Goal: Task Accomplishment & Management: Complete application form

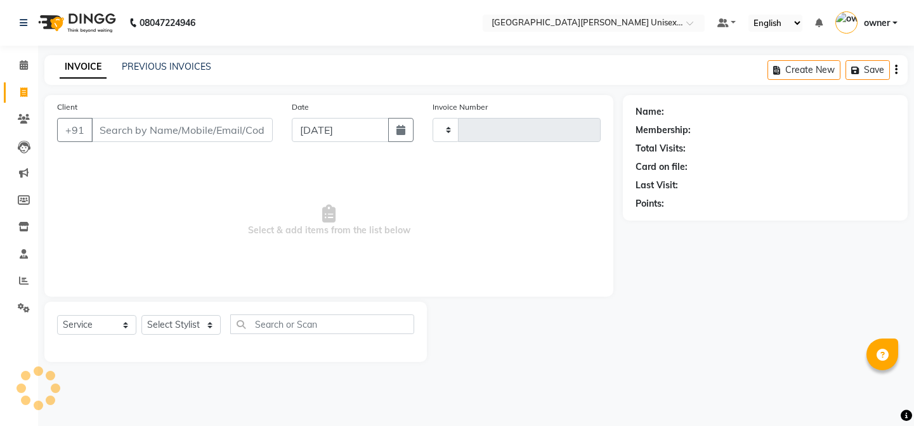
select select "service"
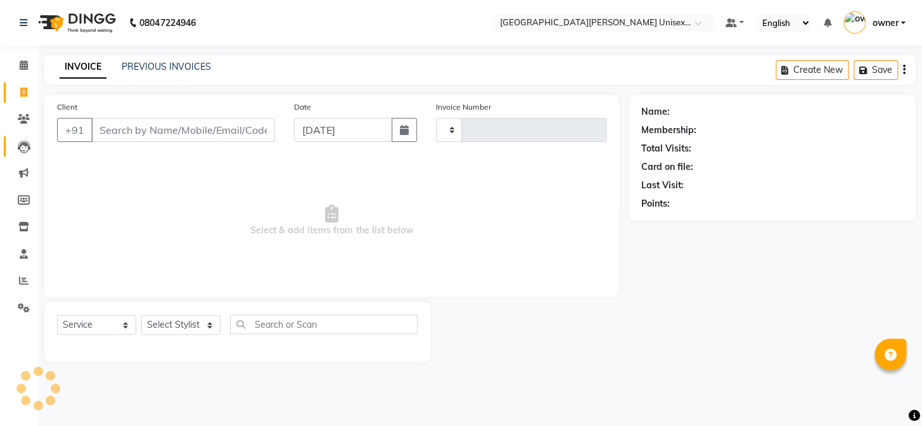
type input "2950"
select select "7055"
click at [204, 345] on div at bounding box center [237, 346] width 361 height 5
click at [198, 325] on select "Select Stylist" at bounding box center [180, 325] width 79 height 20
click at [210, 320] on select "Select Stylist anjali [PERSON_NAME] [PERSON_NAME] styler [PERSON_NAME] [PERSON_…" at bounding box center [180, 325] width 79 height 20
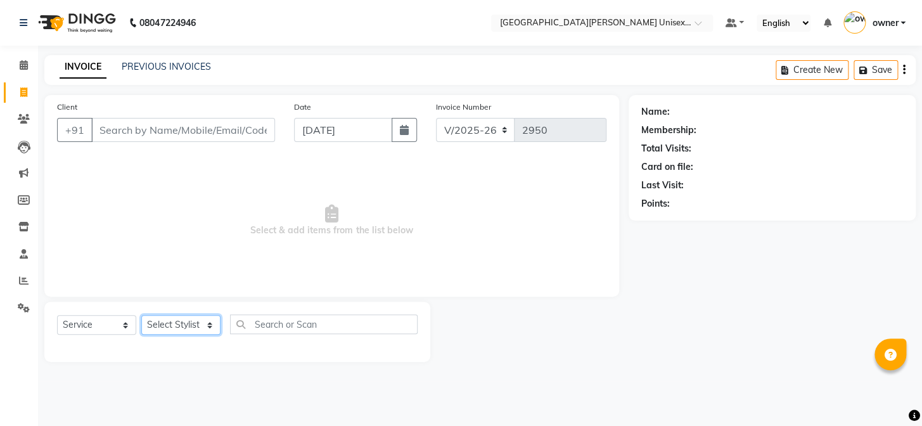
click at [202, 319] on select "Select Stylist anjali [PERSON_NAME] [PERSON_NAME] styler [PERSON_NAME] [PERSON_…" at bounding box center [180, 325] width 79 height 20
select select "58731"
click at [141, 315] on select "Select Stylist anjali [PERSON_NAME] [PERSON_NAME] styler [PERSON_NAME] [PERSON_…" at bounding box center [180, 325] width 79 height 20
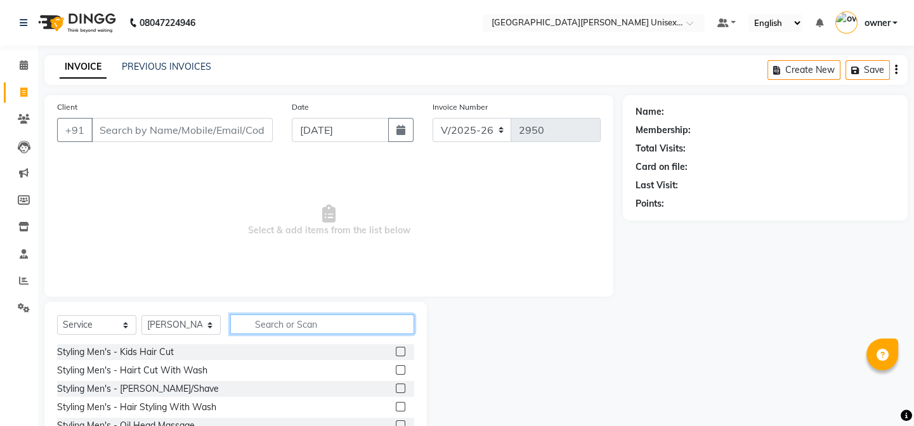
click at [264, 325] on input "text" at bounding box center [322, 324] width 184 height 20
type input "thre"
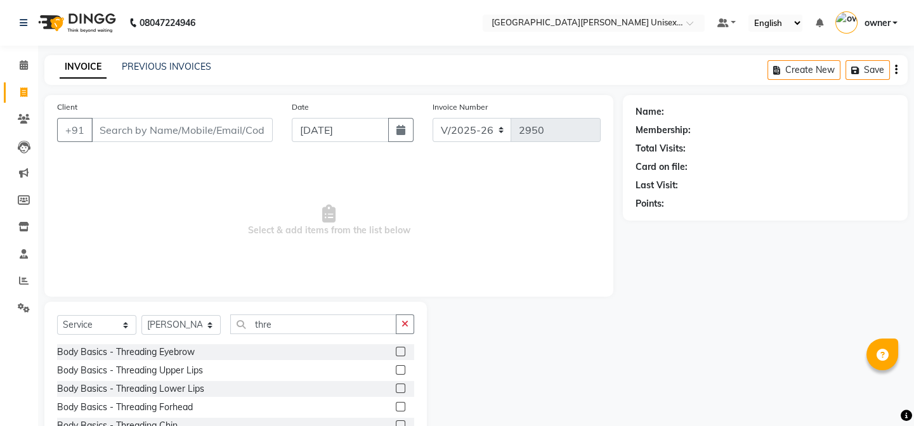
click at [396, 351] on label at bounding box center [401, 352] width 10 height 10
click at [396, 351] on input "checkbox" at bounding box center [400, 352] width 8 height 8
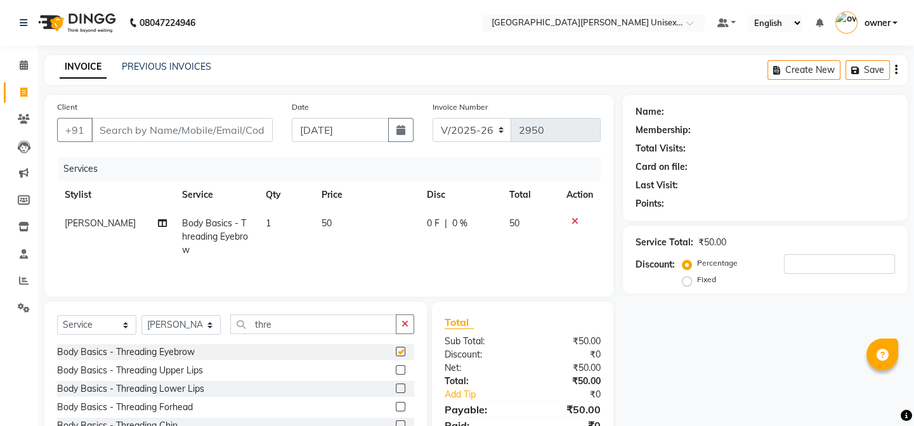
checkbox input "false"
drag, startPoint x: 406, startPoint y: 331, endPoint x: 408, endPoint y: 324, distance: 7.2
click at [408, 326] on button "button" at bounding box center [405, 324] width 18 height 20
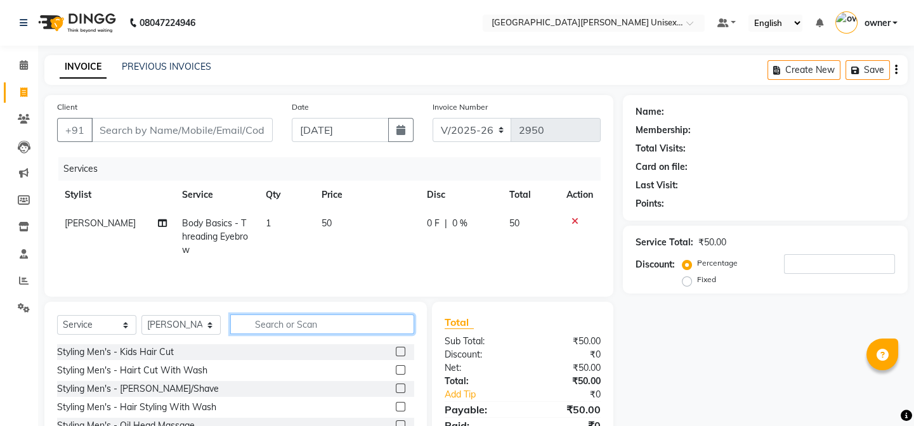
click at [393, 328] on input "text" at bounding box center [322, 324] width 184 height 20
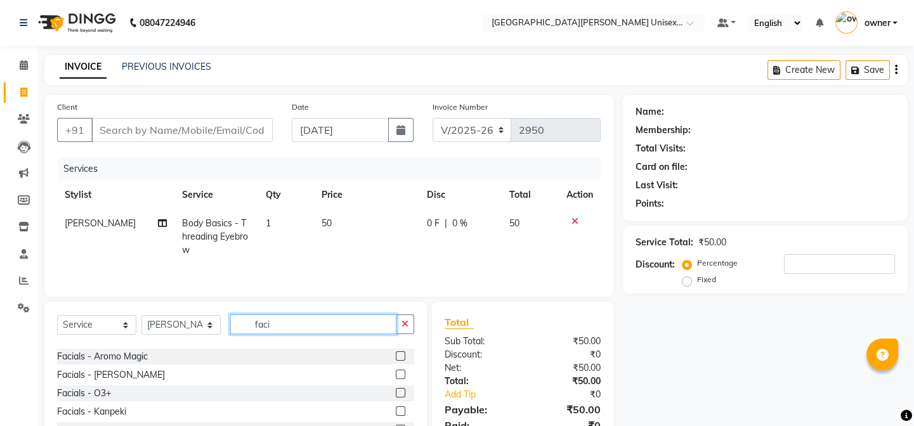
scroll to position [57, 0]
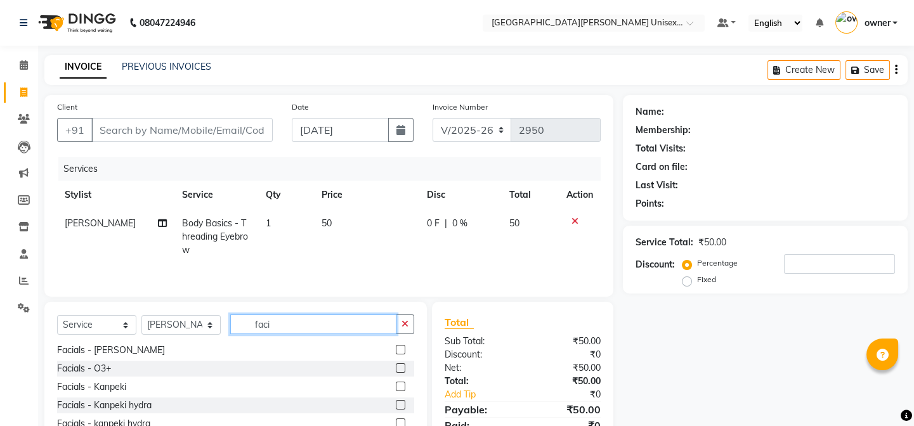
type input "faci"
click at [396, 345] on label at bounding box center [401, 350] width 10 height 10
click at [396, 346] on input "checkbox" at bounding box center [400, 350] width 8 height 8
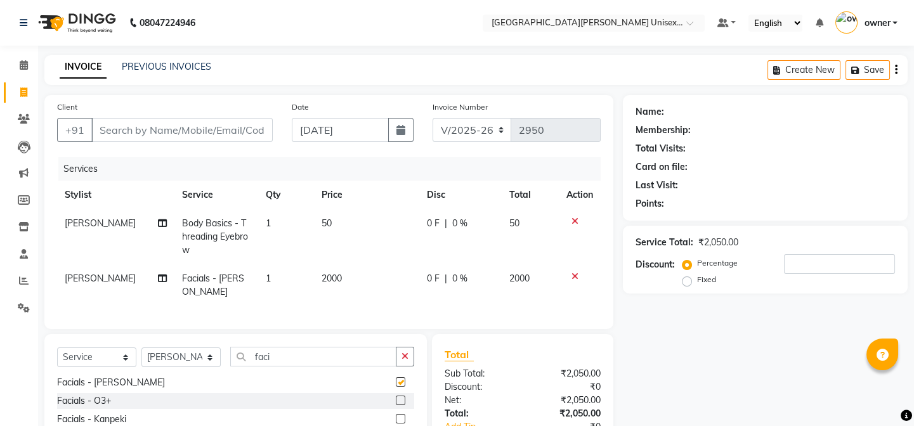
checkbox input "false"
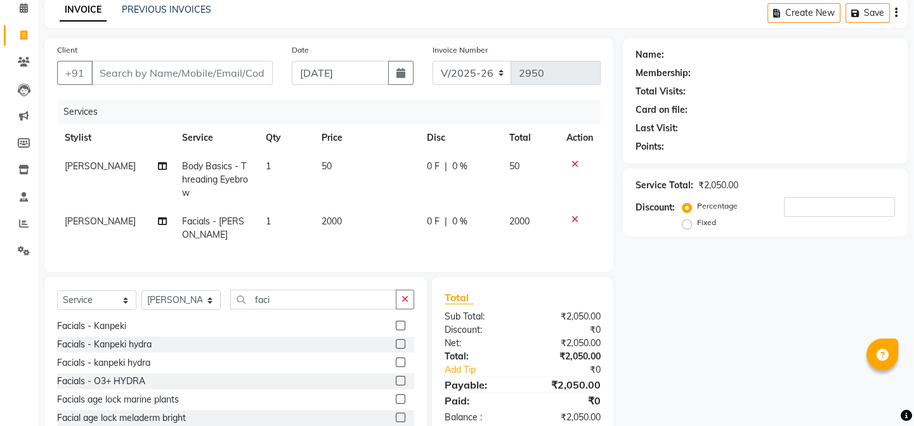
scroll to position [110, 0]
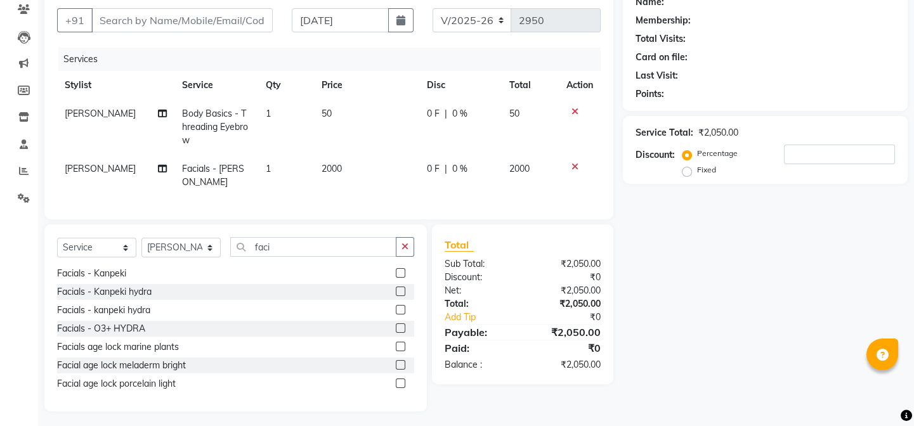
click at [340, 169] on td "2000" at bounding box center [367, 176] width 106 height 42
select select "58731"
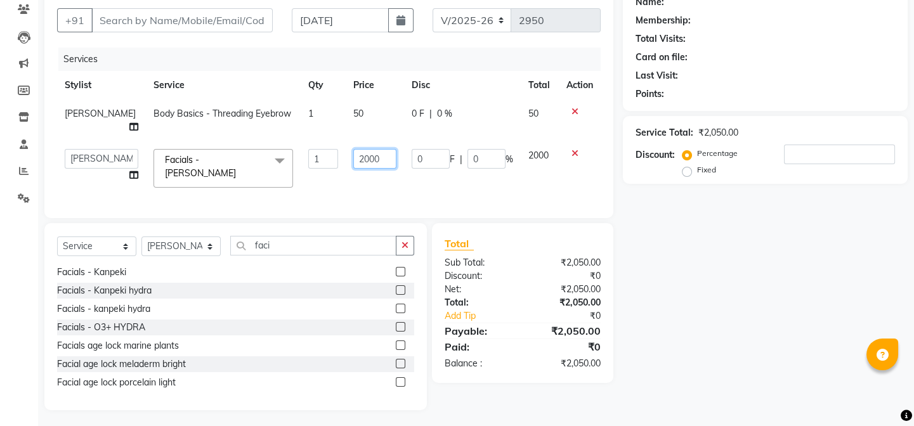
click at [368, 155] on input "2000" at bounding box center [374, 159] width 42 height 20
type input "2"
type input "3000"
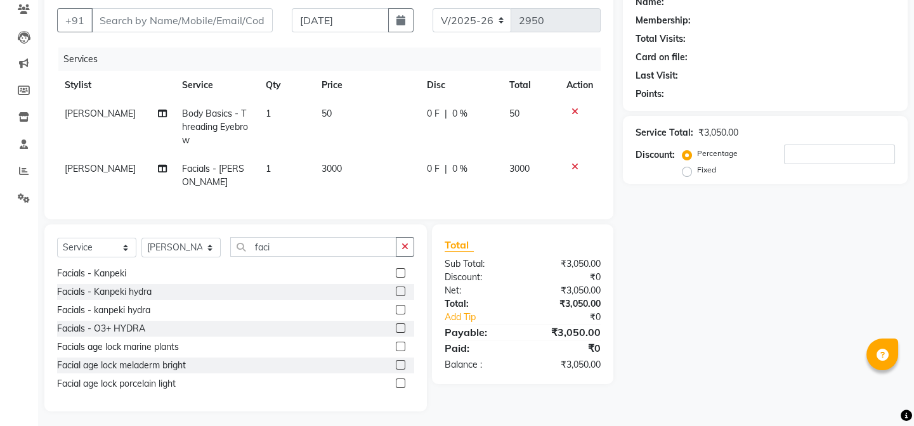
click at [374, 178] on td "3000" at bounding box center [367, 176] width 106 height 42
select select "58731"
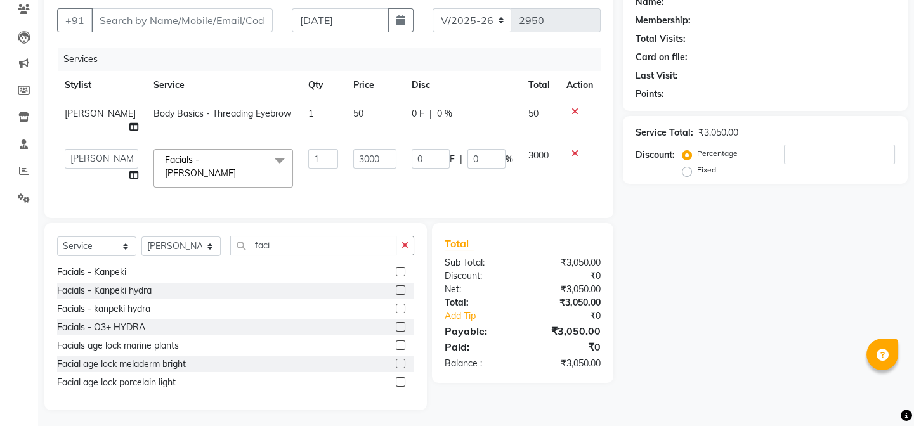
scroll to position [116, 0]
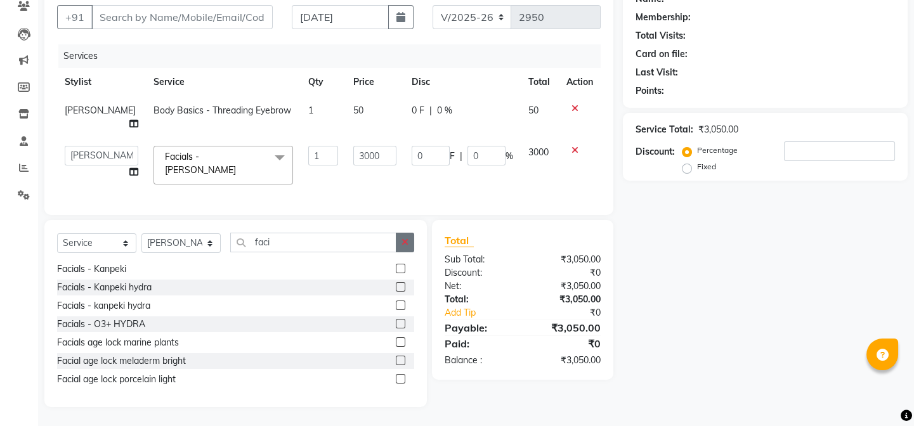
click at [403, 241] on icon "button" at bounding box center [404, 242] width 7 height 9
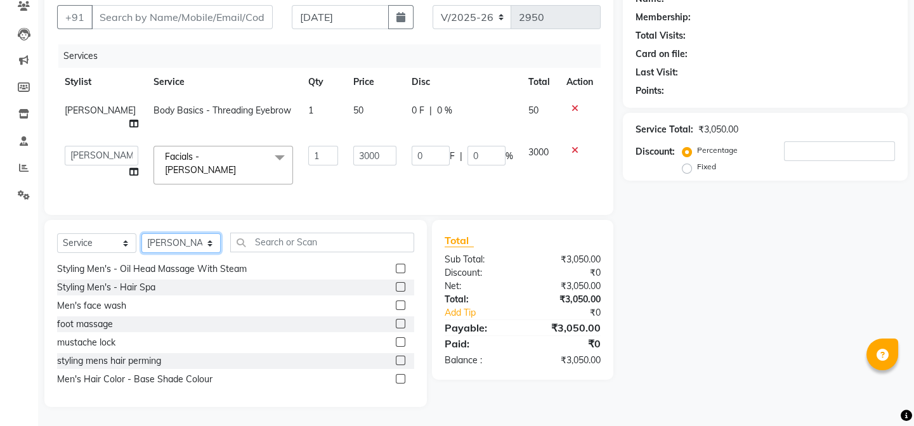
click at [207, 241] on select "Select Stylist anjali [PERSON_NAME] [PERSON_NAME] styler [PERSON_NAME] [PERSON_…" at bounding box center [180, 243] width 79 height 20
click at [358, 245] on input "text" at bounding box center [322, 243] width 184 height 20
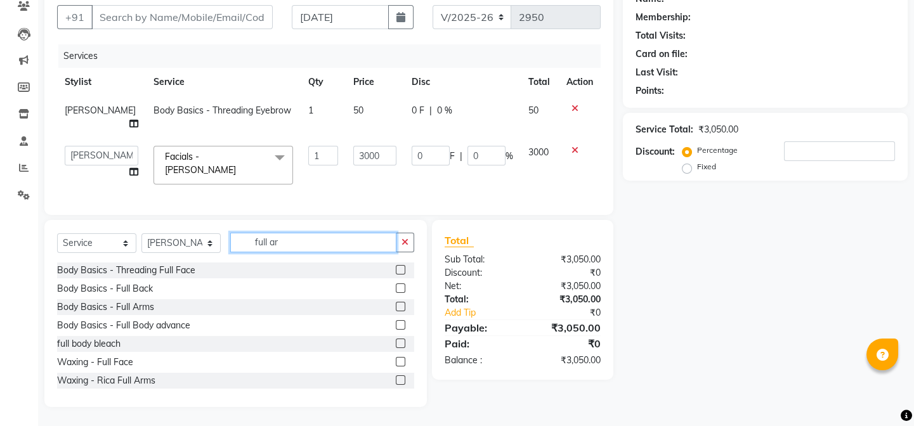
scroll to position [89, 0]
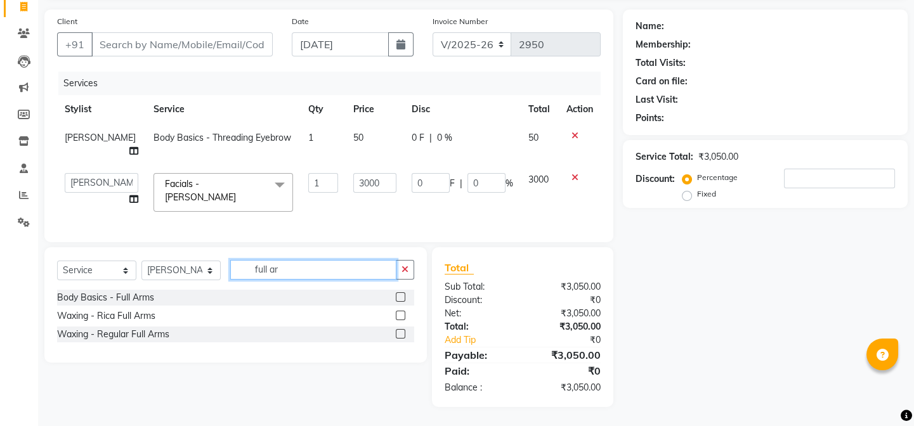
type input "full ar"
click at [401, 329] on label at bounding box center [401, 334] width 10 height 10
click at [401, 330] on input "checkbox" at bounding box center [400, 334] width 8 height 8
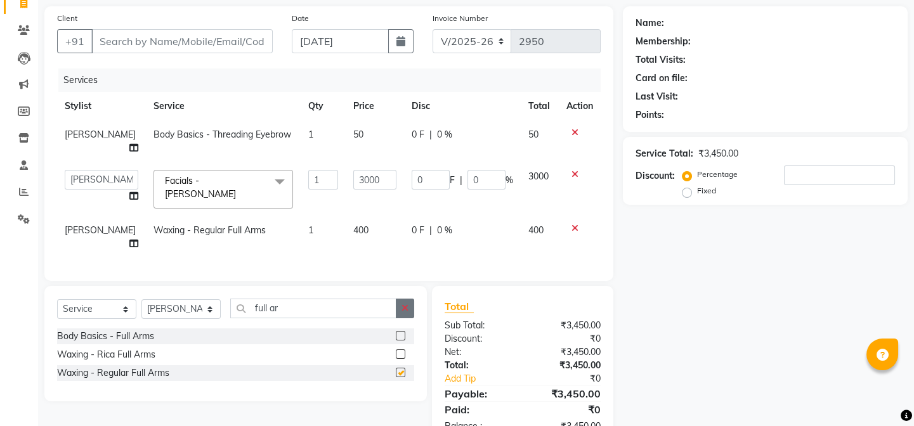
checkbox input "false"
click at [404, 312] on icon "button" at bounding box center [404, 308] width 7 height 9
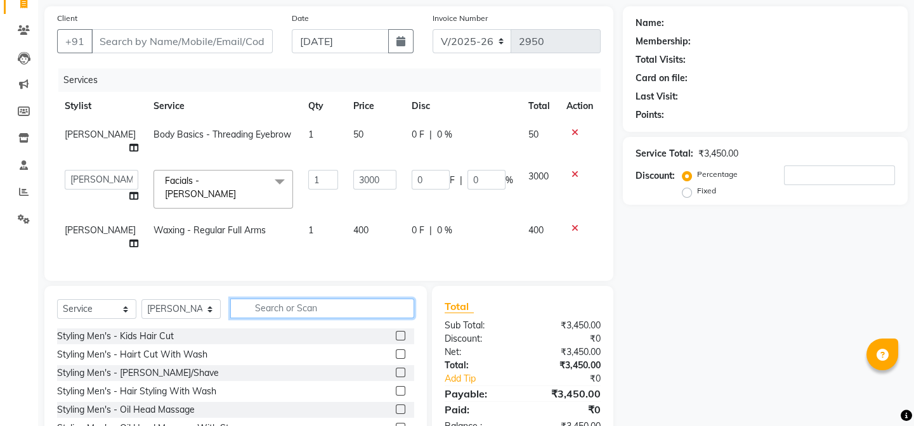
click at [404, 312] on input "text" at bounding box center [322, 309] width 184 height 20
type input "f"
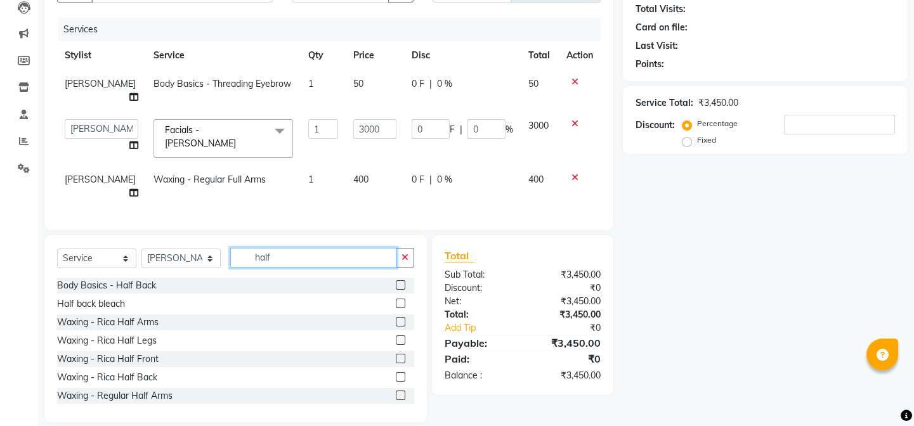
scroll to position [146, 0]
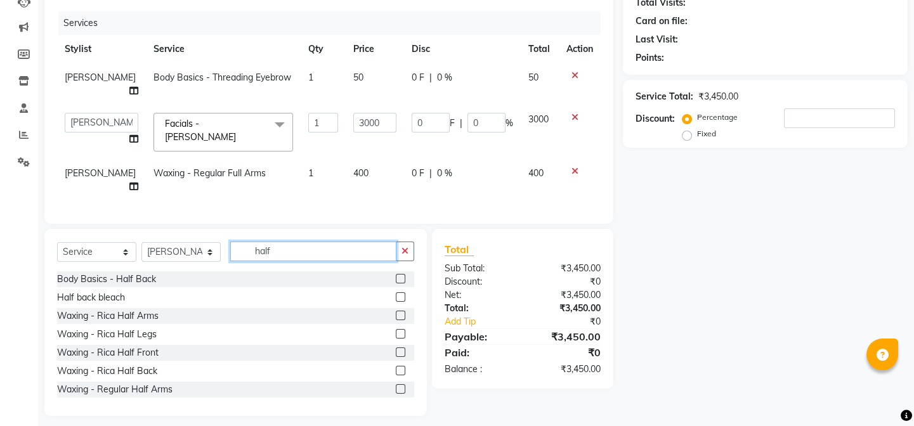
type input "half"
click at [396, 336] on label at bounding box center [401, 334] width 10 height 10
click at [396, 336] on input "checkbox" at bounding box center [400, 334] width 8 height 8
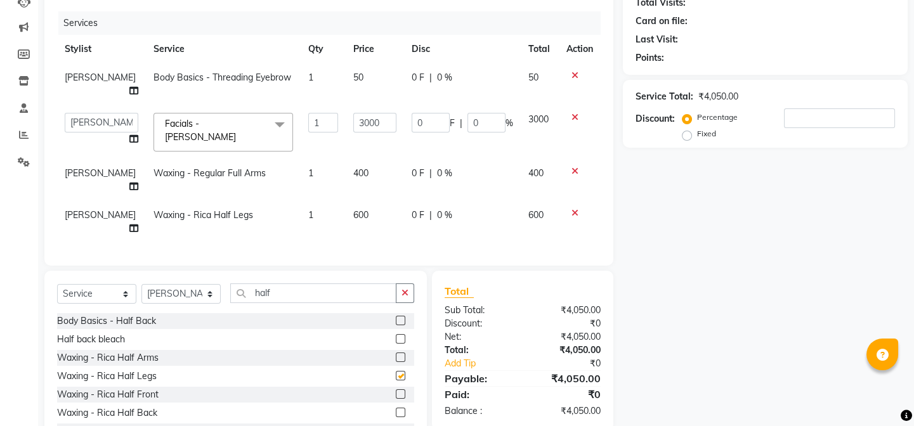
checkbox input "false"
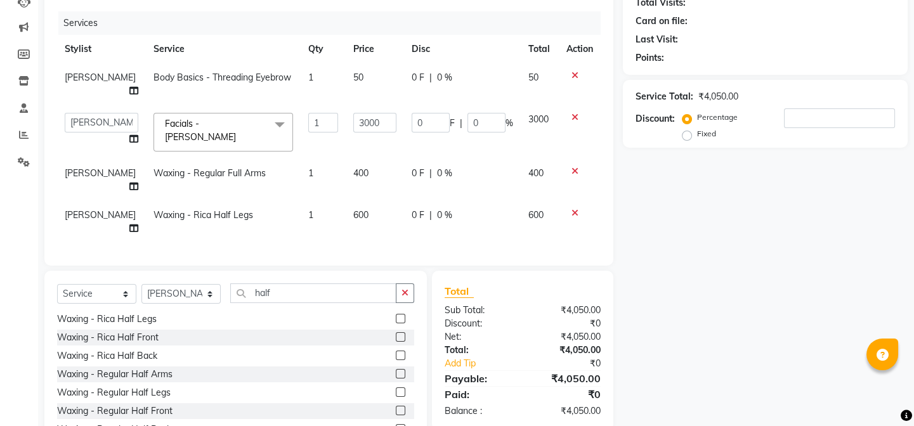
click at [576, 209] on icon at bounding box center [574, 213] width 7 height 9
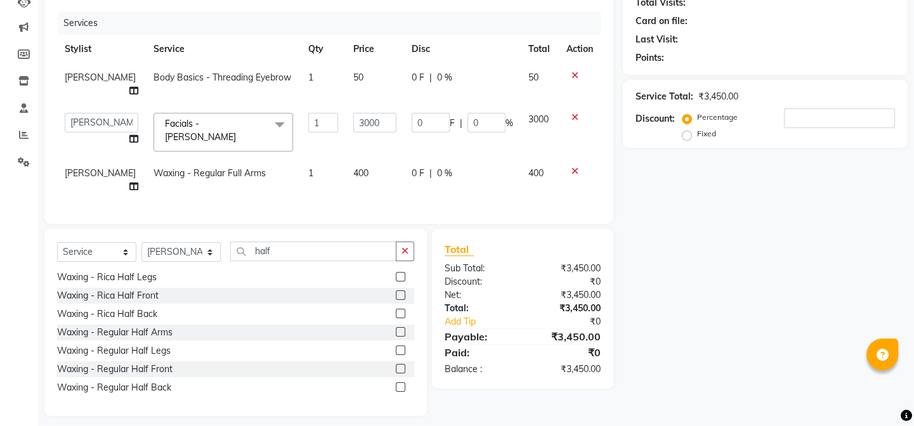
click at [396, 332] on label at bounding box center [401, 332] width 10 height 10
click at [396, 332] on input "checkbox" at bounding box center [400, 332] width 8 height 8
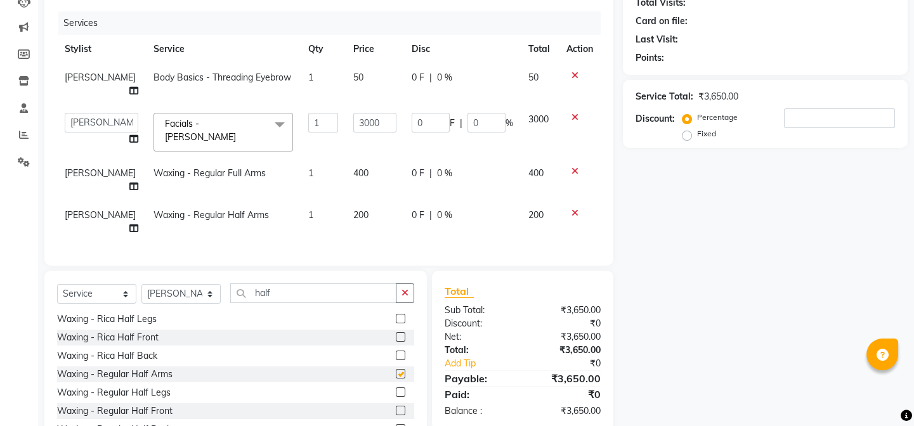
checkbox input "false"
click at [403, 302] on button "button" at bounding box center [405, 293] width 18 height 20
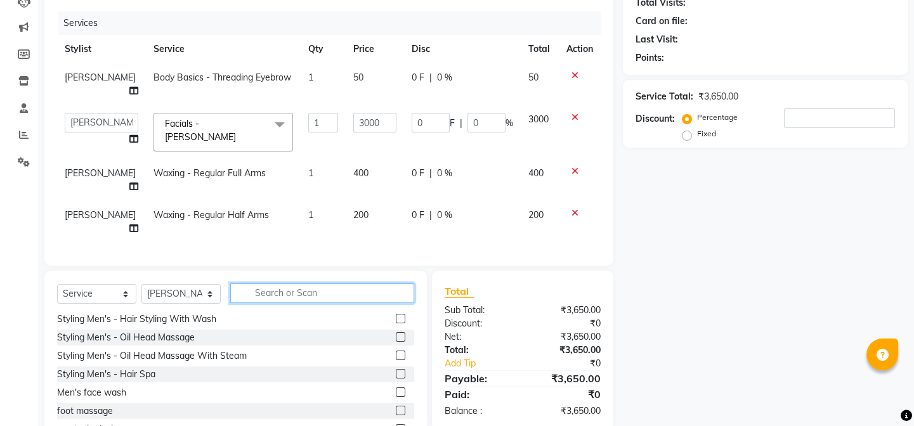
click at [403, 302] on input "text" at bounding box center [322, 293] width 184 height 20
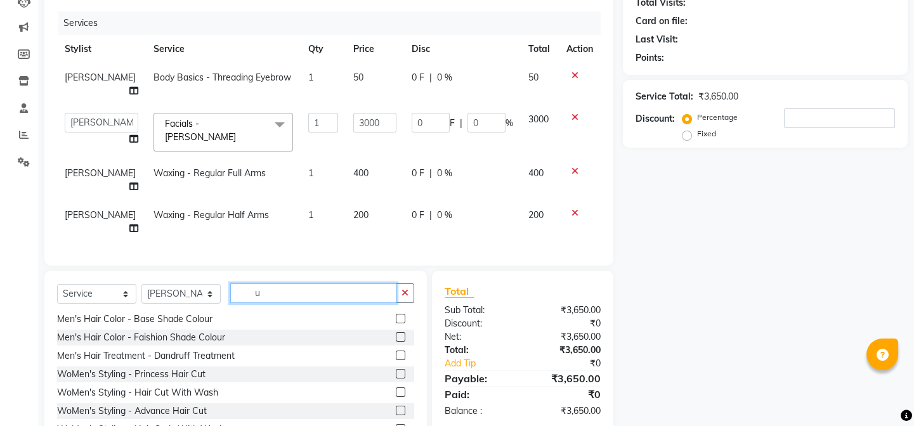
scroll to position [0, 0]
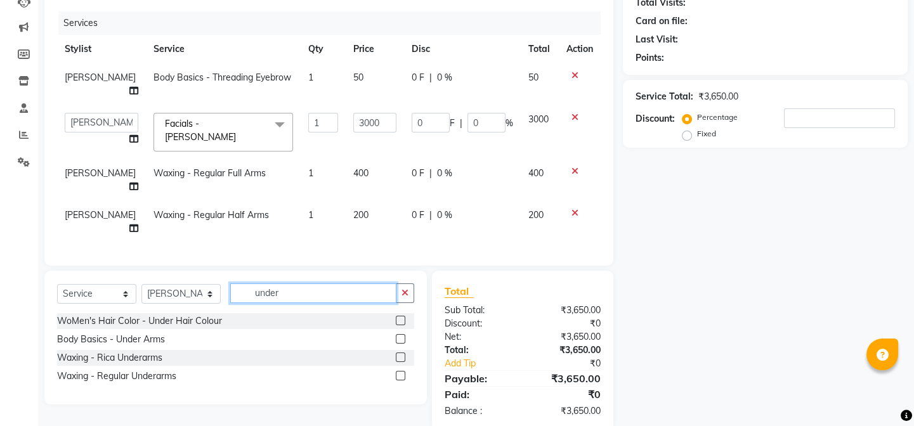
type input "under"
click at [403, 337] on label at bounding box center [401, 339] width 10 height 10
click at [403, 337] on input "checkbox" at bounding box center [400, 339] width 8 height 8
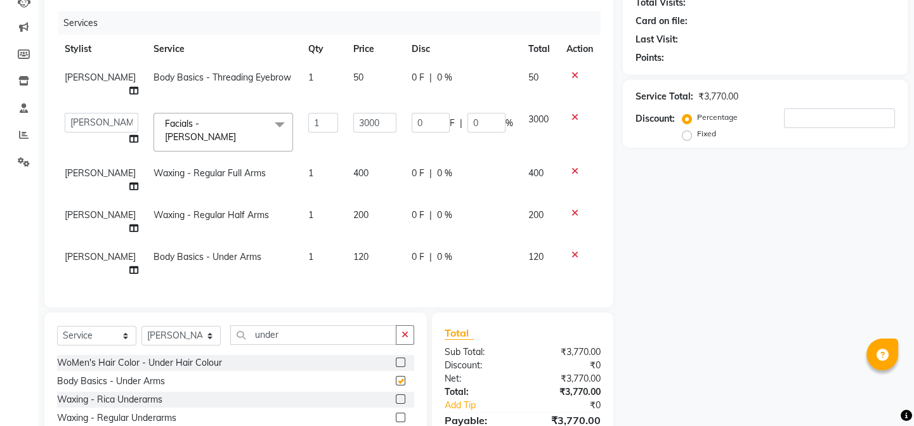
checkbox input "false"
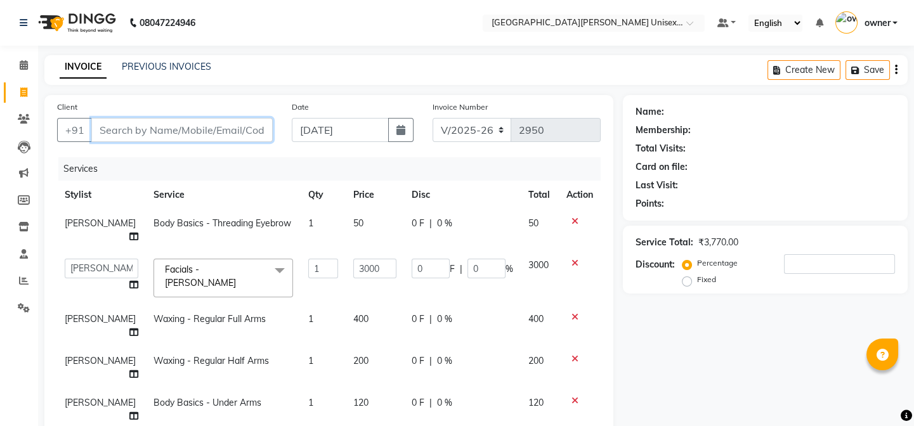
click at [216, 132] on input "Client" at bounding box center [181, 130] width 181 height 24
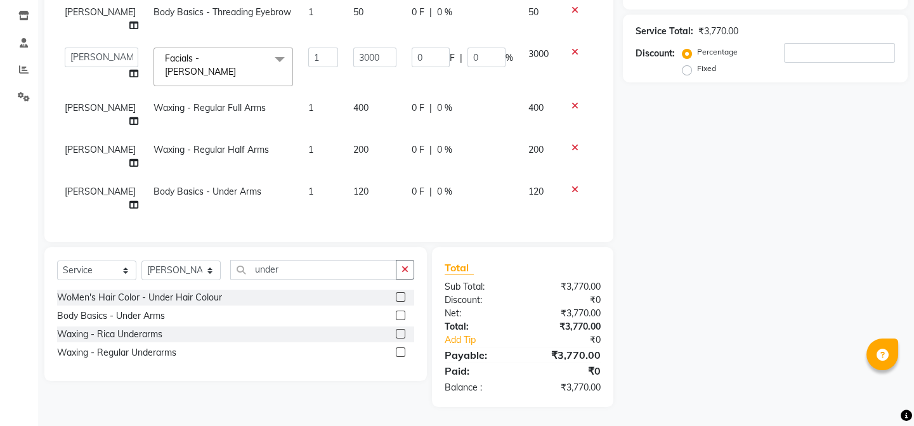
scroll to position [41, 0]
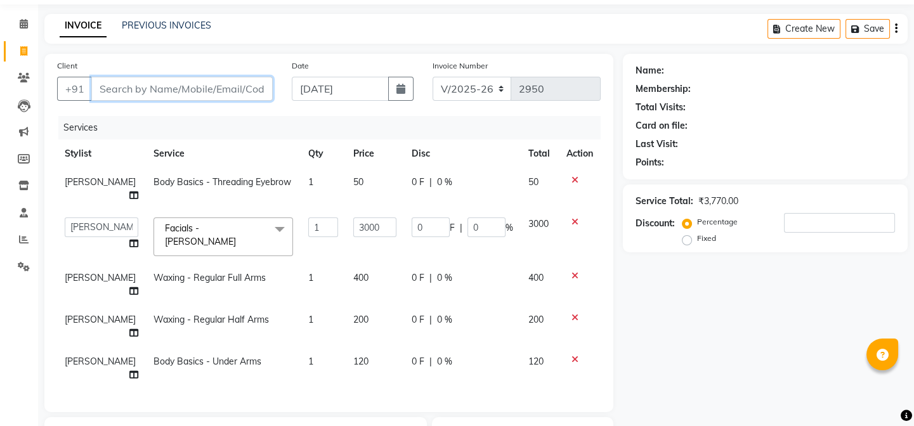
click at [260, 90] on input "Client" at bounding box center [181, 89] width 181 height 24
type input "8"
type input "0"
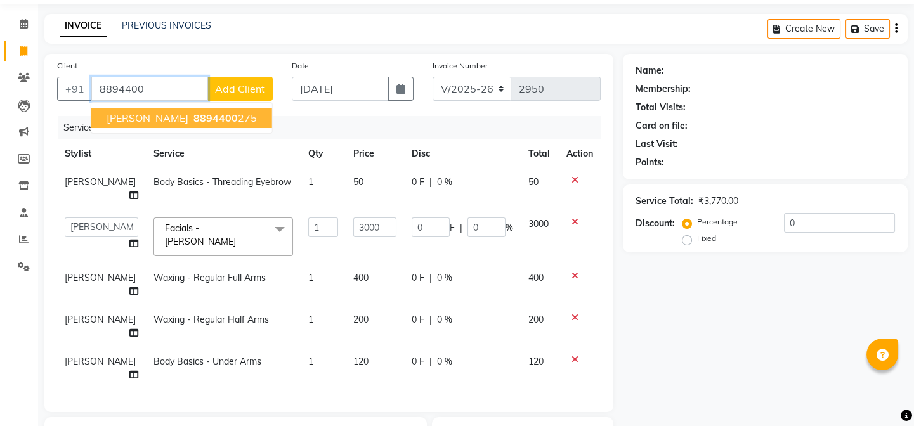
click at [209, 114] on ngb-highlight "8894400 275" at bounding box center [224, 118] width 66 height 13
type input "8894400275"
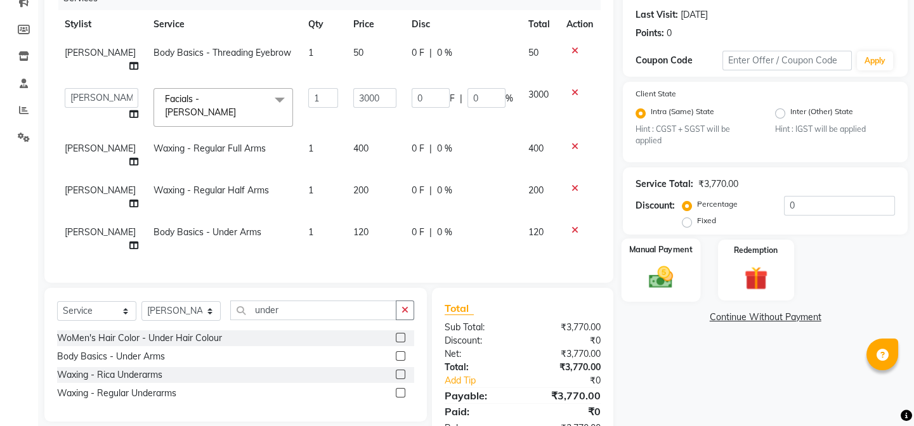
scroll to position [214, 0]
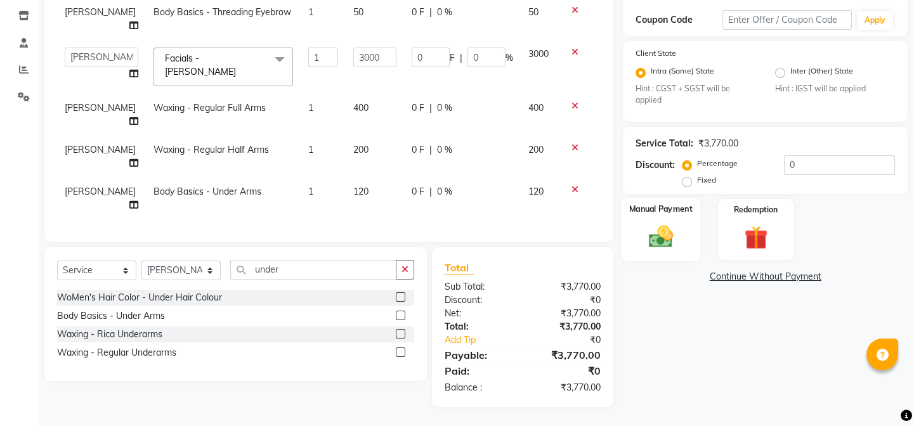
click at [659, 226] on img at bounding box center [660, 237] width 39 height 28
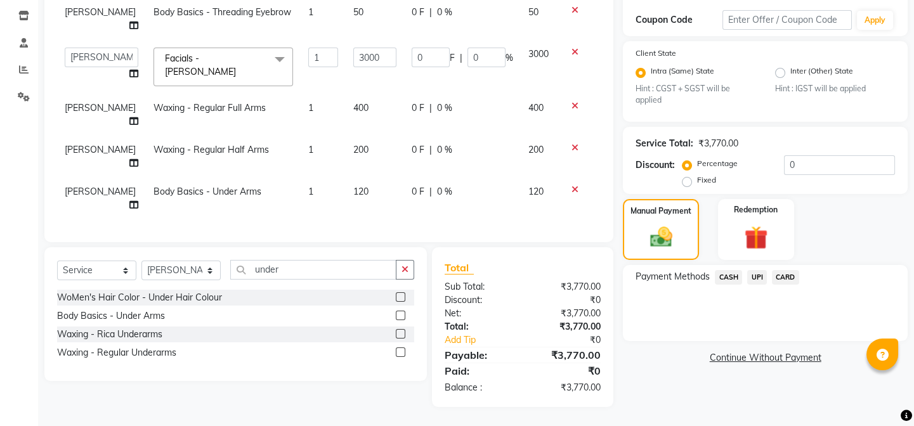
click at [734, 274] on span "CASH" at bounding box center [727, 277] width 27 height 15
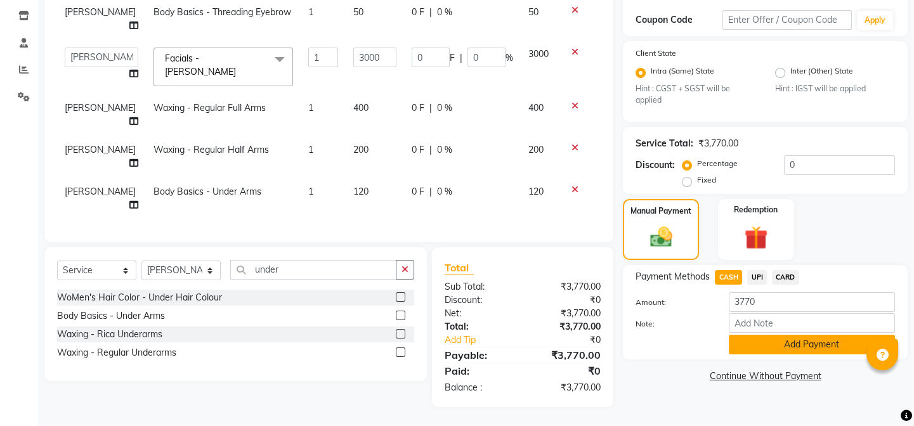
click at [752, 335] on button "Add Payment" at bounding box center [811, 345] width 166 height 20
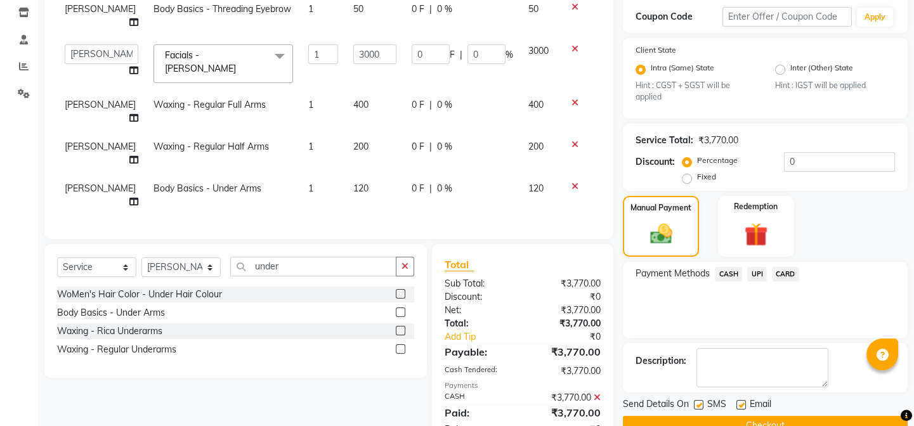
scroll to position [259, 0]
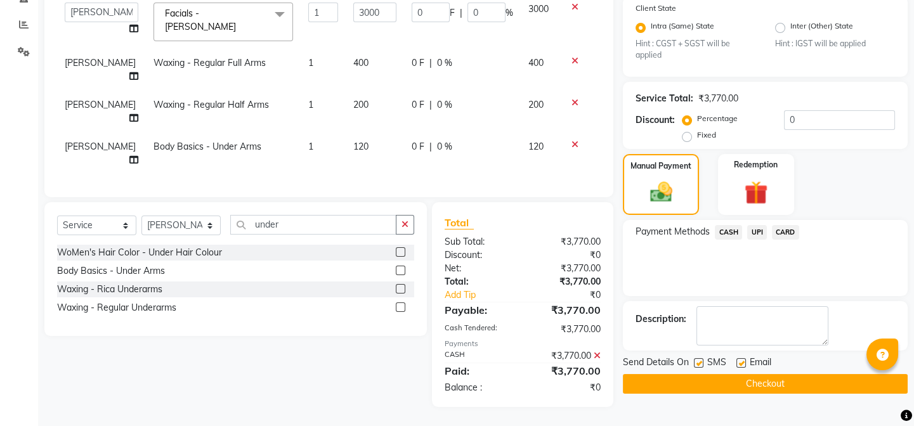
click at [746, 374] on button "Checkout" at bounding box center [765, 384] width 285 height 20
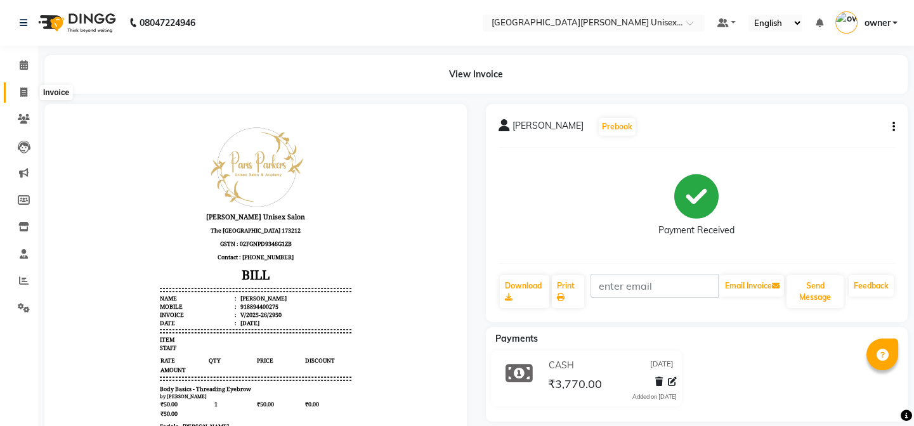
click at [20, 94] on icon at bounding box center [23, 92] width 7 height 10
select select "service"
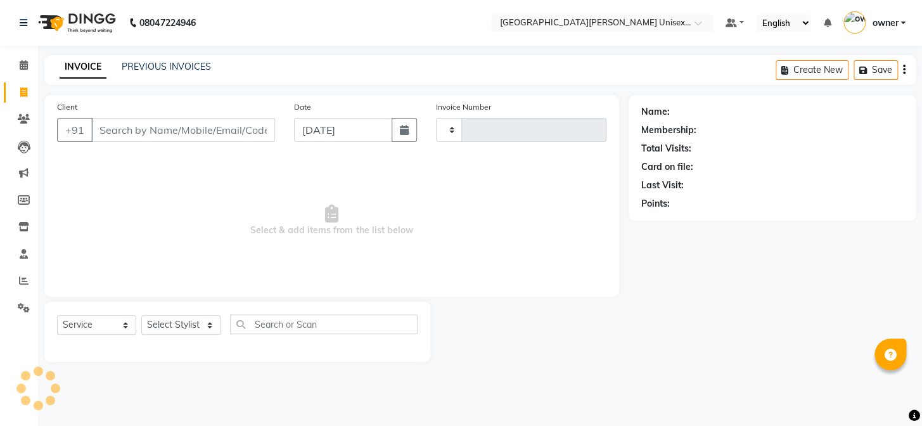
type input "2951"
select select "7055"
click at [170, 133] on input "Client" at bounding box center [183, 130] width 184 height 24
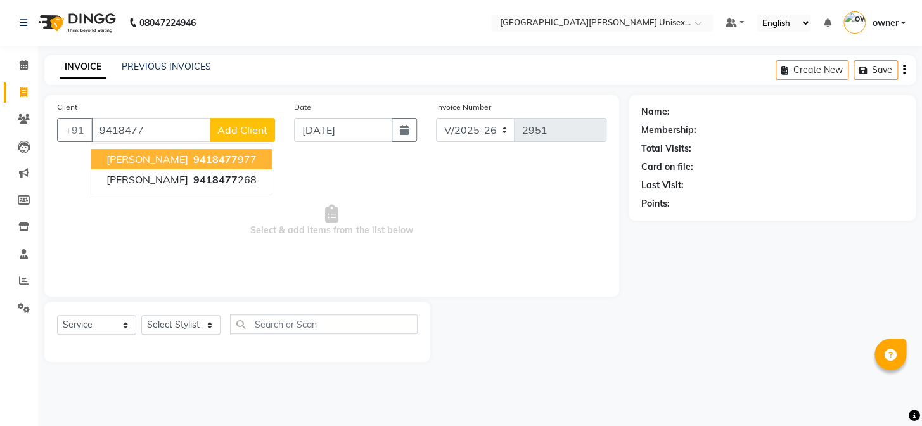
click at [159, 156] on span "[PERSON_NAME]" at bounding box center [148, 159] width 82 height 13
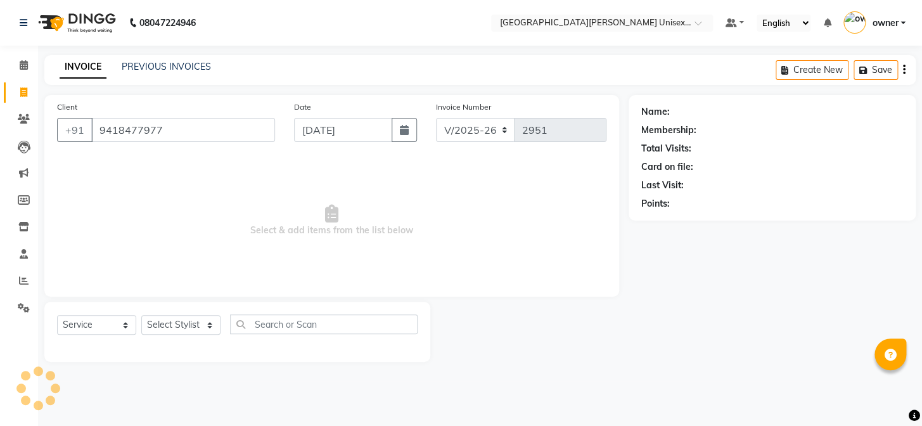
type input "9418477977"
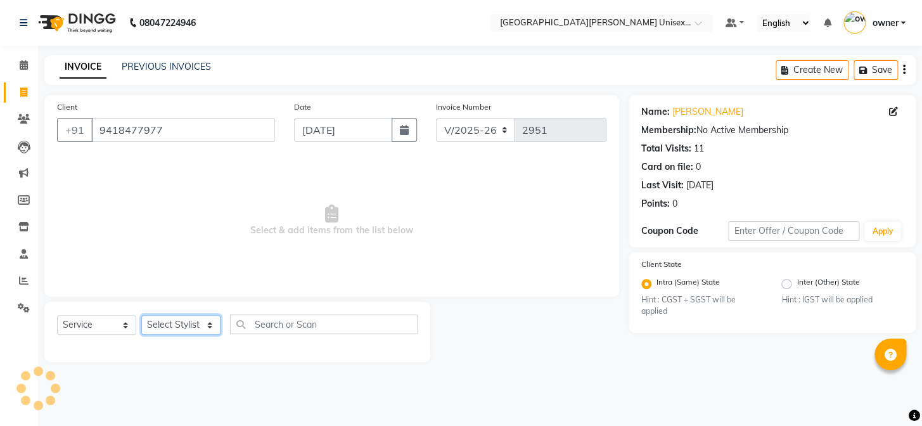
click at [176, 327] on select "Select Stylist anjali [PERSON_NAME] [PERSON_NAME] styler [PERSON_NAME] [PERSON_…" at bounding box center [180, 325] width 79 height 20
select select "58739"
click at [141, 315] on select "Select Stylist anjali [PERSON_NAME] [PERSON_NAME] styler [PERSON_NAME] [PERSON_…" at bounding box center [180, 325] width 79 height 20
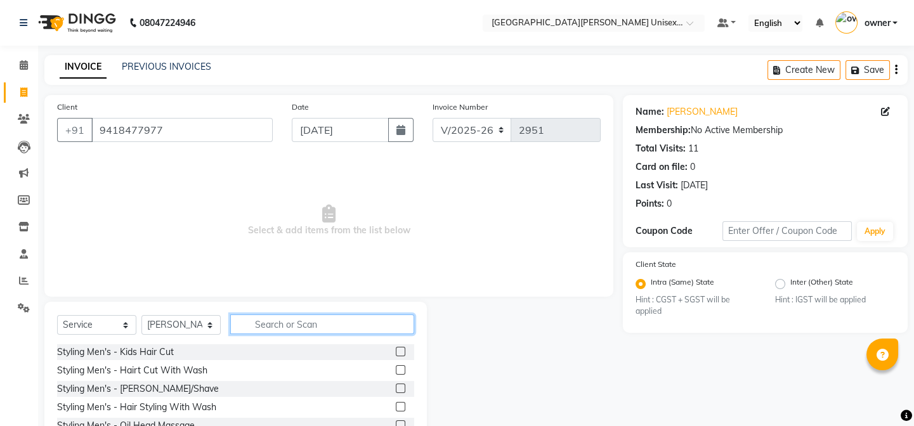
click at [358, 318] on input "text" at bounding box center [322, 324] width 184 height 20
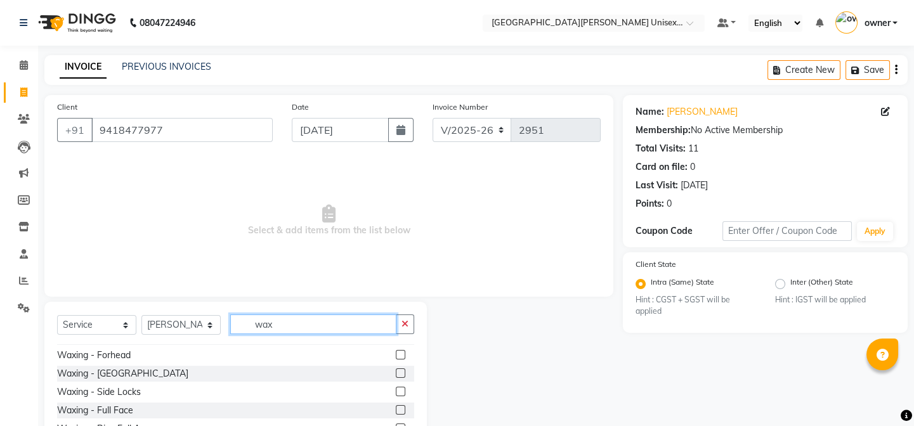
scroll to position [115, 0]
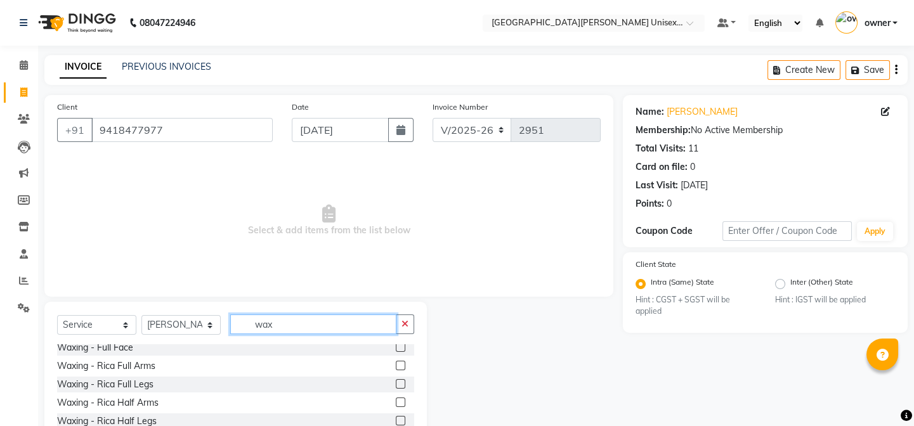
type input "wax"
click at [396, 365] on label at bounding box center [401, 366] width 10 height 10
click at [396, 365] on input "checkbox" at bounding box center [400, 366] width 8 height 8
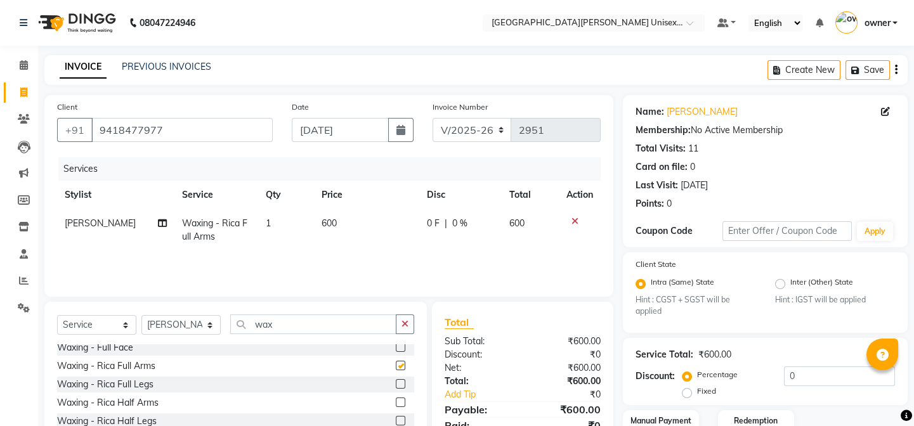
checkbox input "false"
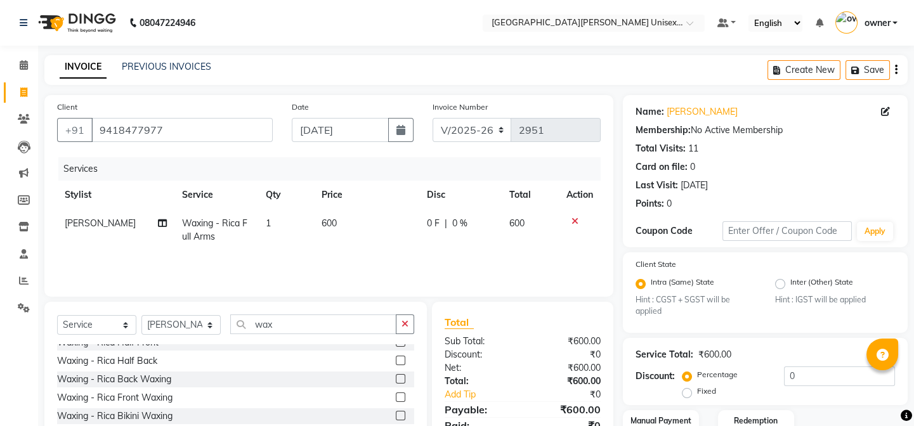
scroll to position [172, 0]
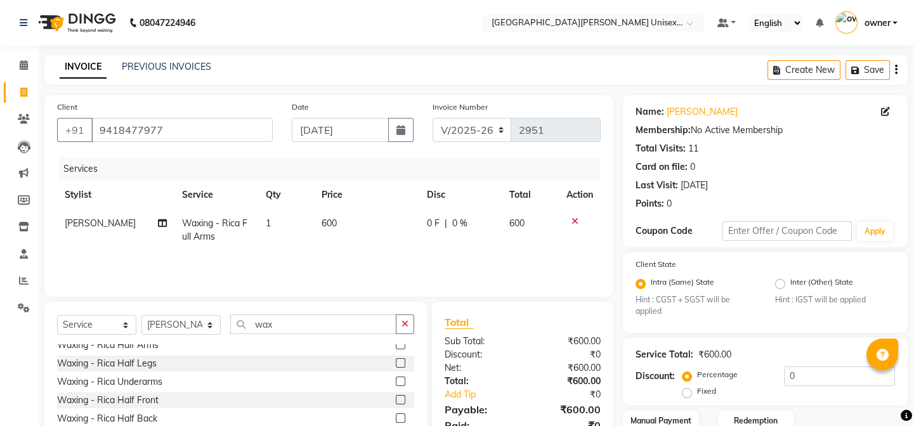
click at [396, 380] on label at bounding box center [401, 382] width 10 height 10
click at [396, 380] on input "checkbox" at bounding box center [400, 382] width 8 height 8
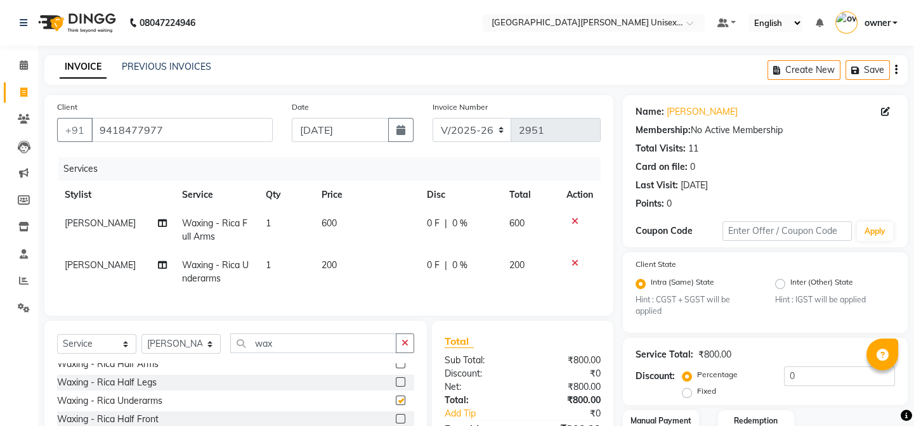
checkbox input "false"
click at [396, 387] on label at bounding box center [401, 382] width 10 height 10
click at [396, 387] on input "checkbox" at bounding box center [400, 382] width 8 height 8
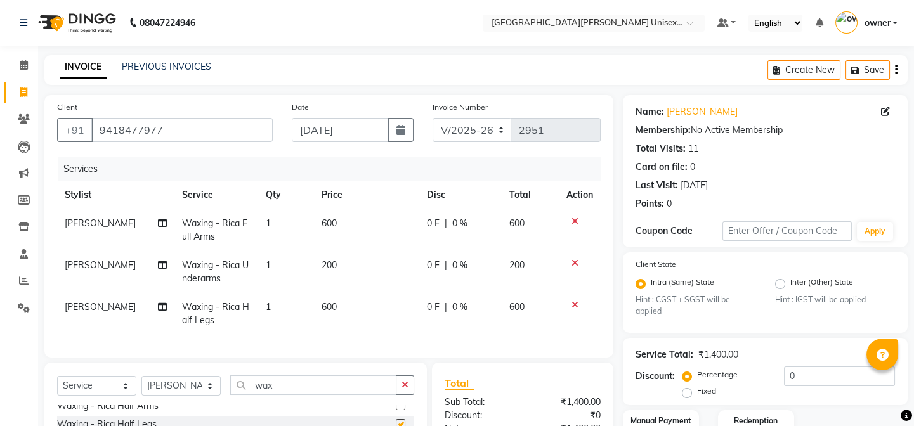
checkbox input "false"
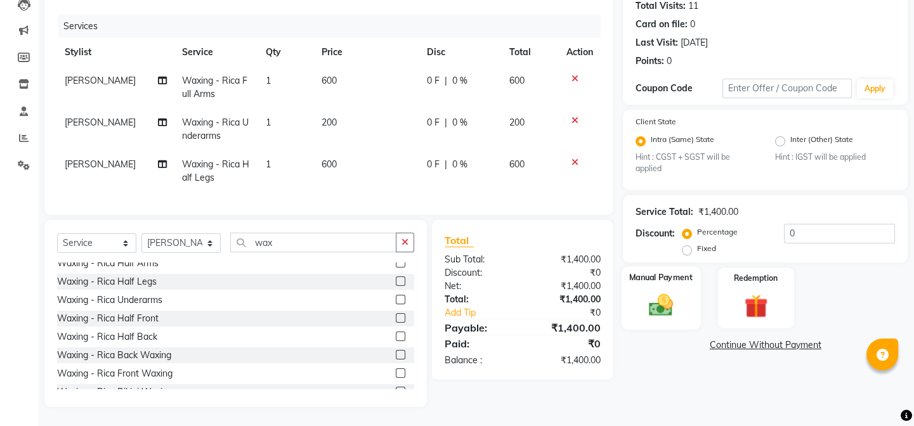
click at [681, 297] on div "Manual Payment" at bounding box center [660, 297] width 79 height 63
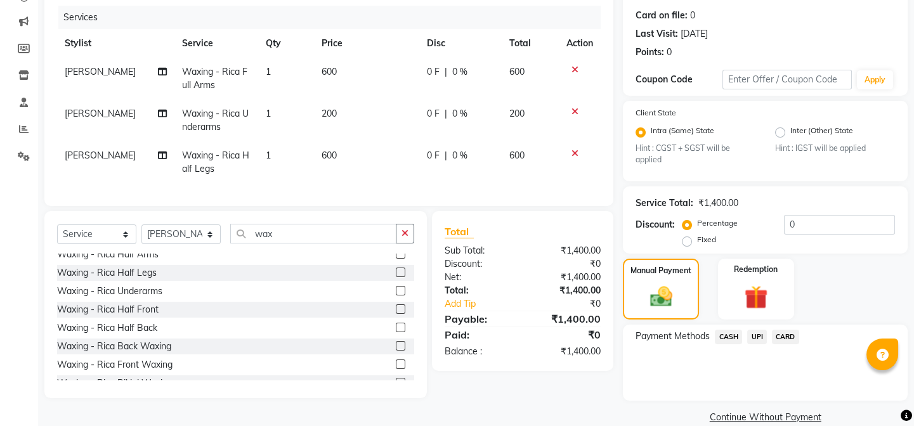
click at [758, 336] on span "UPI" at bounding box center [757, 337] width 20 height 15
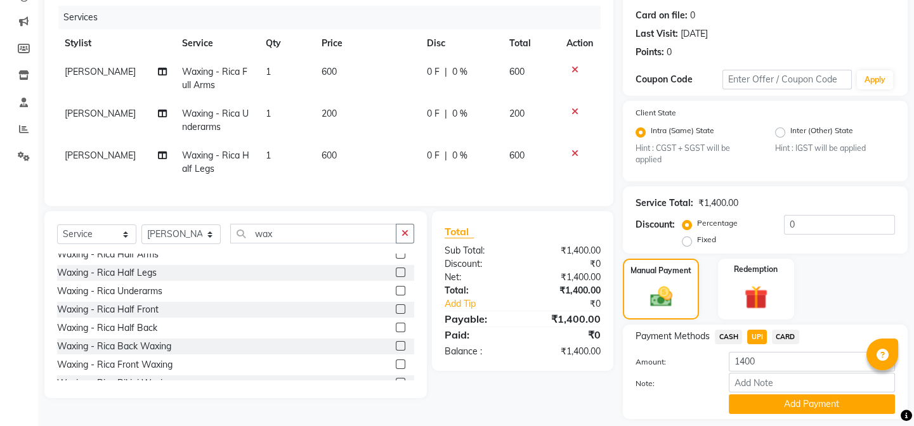
scroll to position [190, 0]
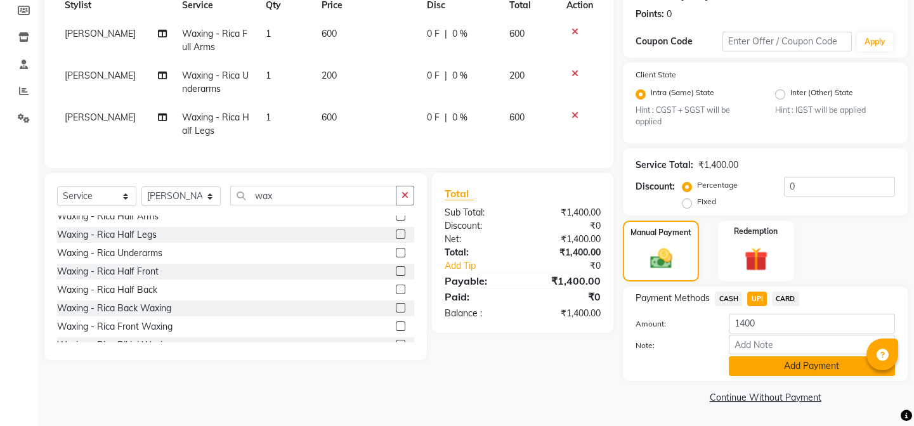
click at [763, 366] on button "Add Payment" at bounding box center [811, 366] width 166 height 20
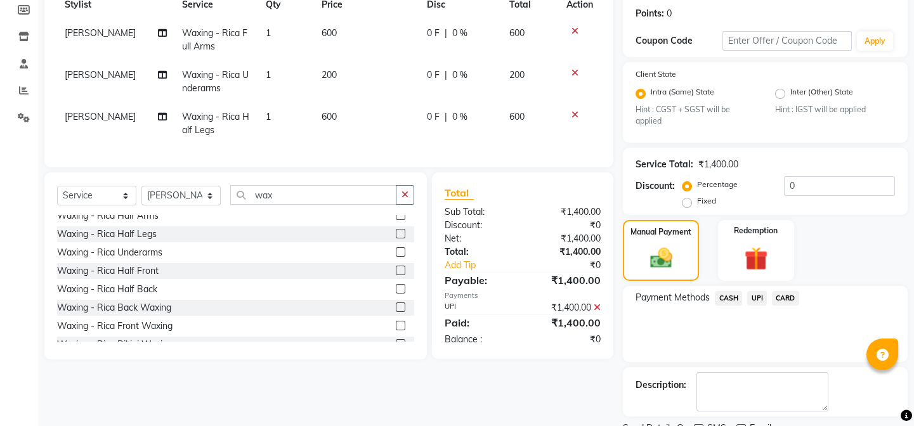
scroll to position [243, 0]
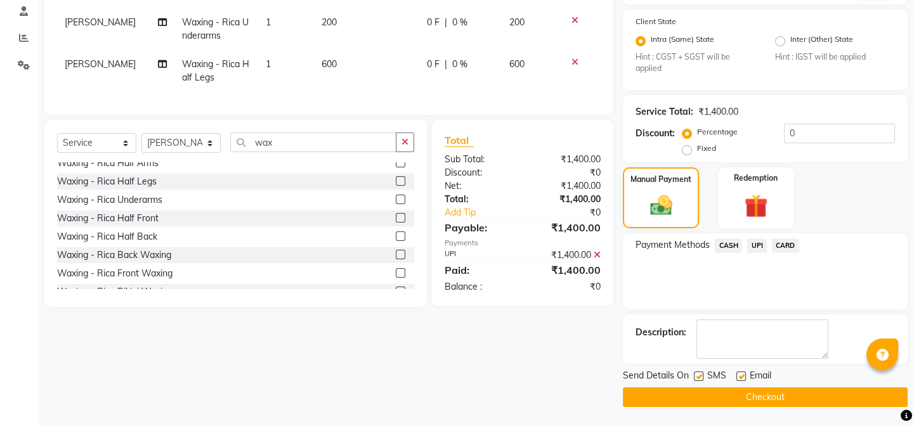
click at [756, 395] on button "Checkout" at bounding box center [765, 397] width 285 height 20
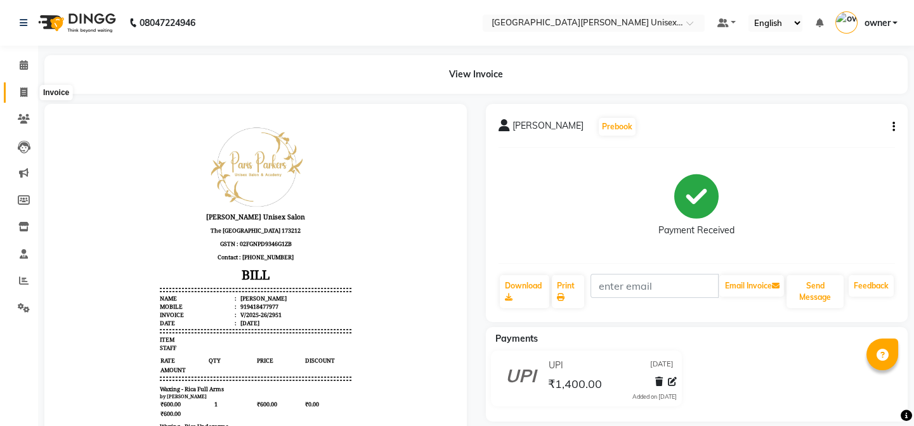
click at [27, 88] on icon at bounding box center [23, 92] width 7 height 10
select select "service"
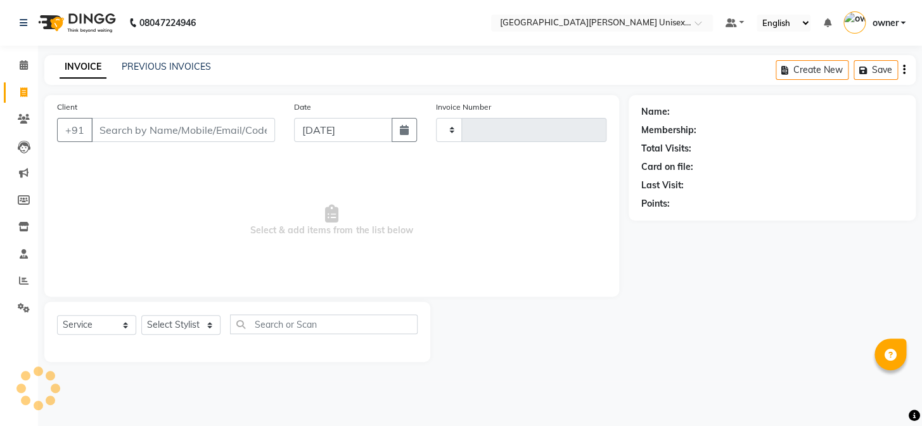
type input "2952"
select select "7055"
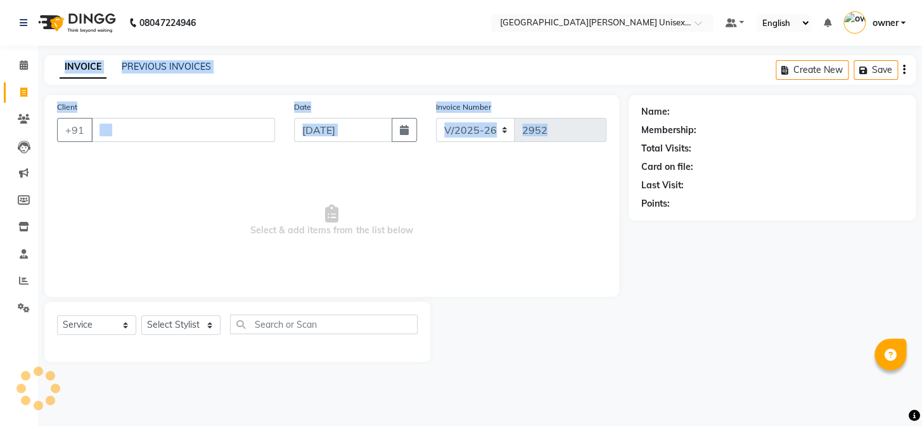
drag, startPoint x: 461, startPoint y: 190, endPoint x: 139, endPoint y: 249, distance: 327.5
click at [24, 247] on app-home "08047224946 Select Location × [GEOGRAPHIC_DATA] Parkers Unisex Salon, Mall Road…" at bounding box center [461, 190] width 922 height 381
click at [152, 188] on span "Select & add items from the list below" at bounding box center [332, 220] width 550 height 127
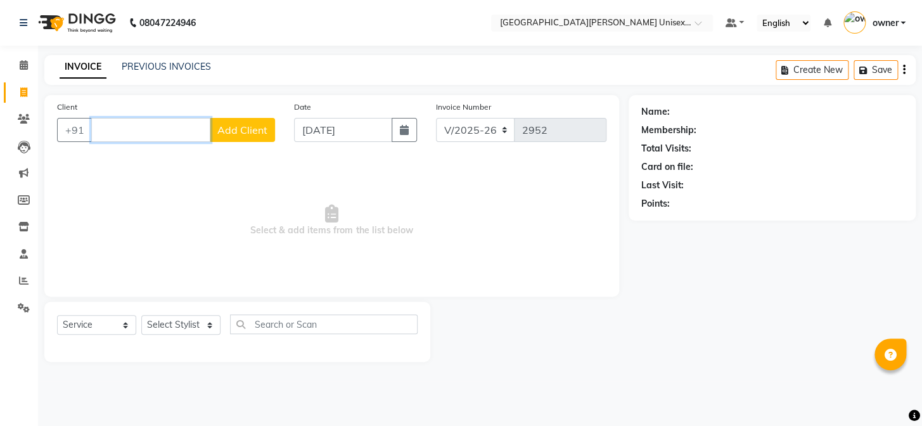
click at [132, 129] on input "Client" at bounding box center [150, 130] width 119 height 24
type input "8219363479"
click at [241, 134] on span "Add Client" at bounding box center [242, 130] width 50 height 13
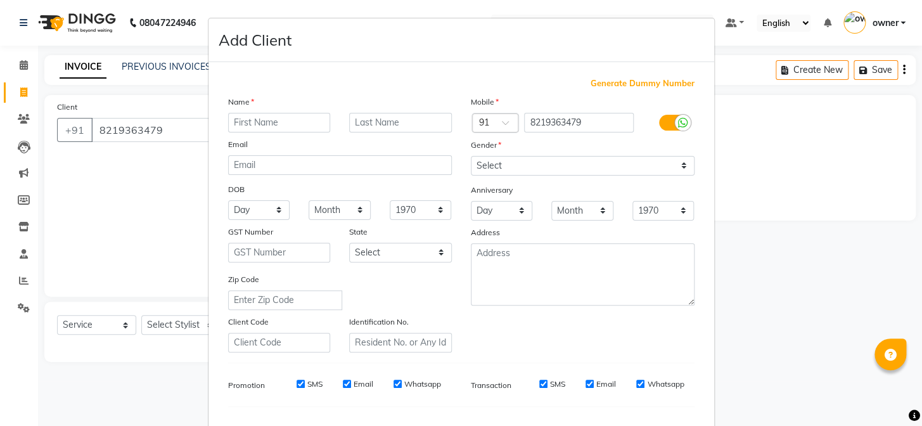
click at [121, 164] on ngb-modal-window "Add Client Generate Dummy Number Name Email DOB Day 01 02 03 04 05 06 07 08 09 …" at bounding box center [461, 213] width 922 height 426
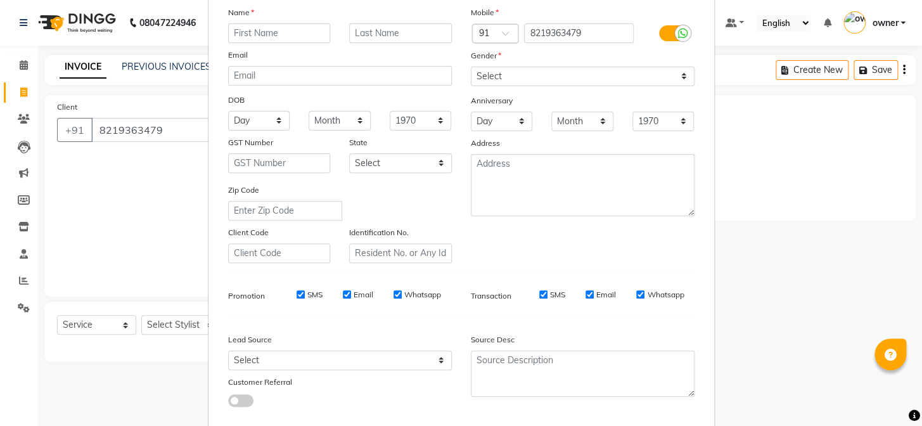
scroll to position [163, 0]
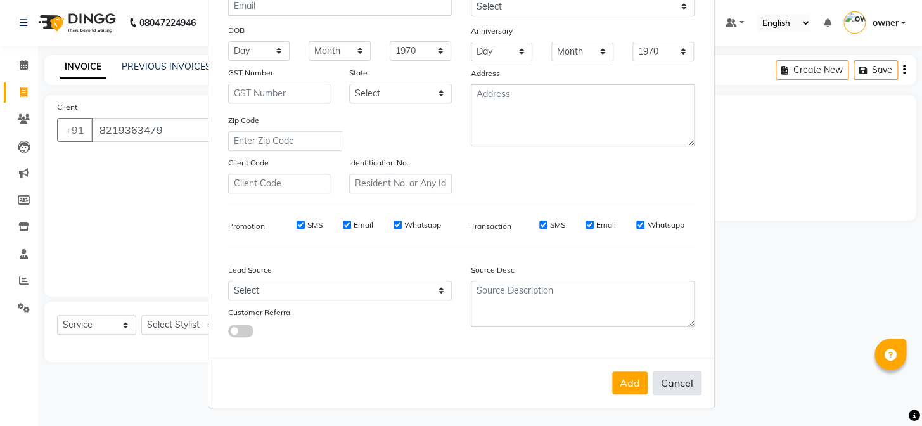
click at [672, 372] on button "Cancel" at bounding box center [677, 383] width 49 height 24
select select
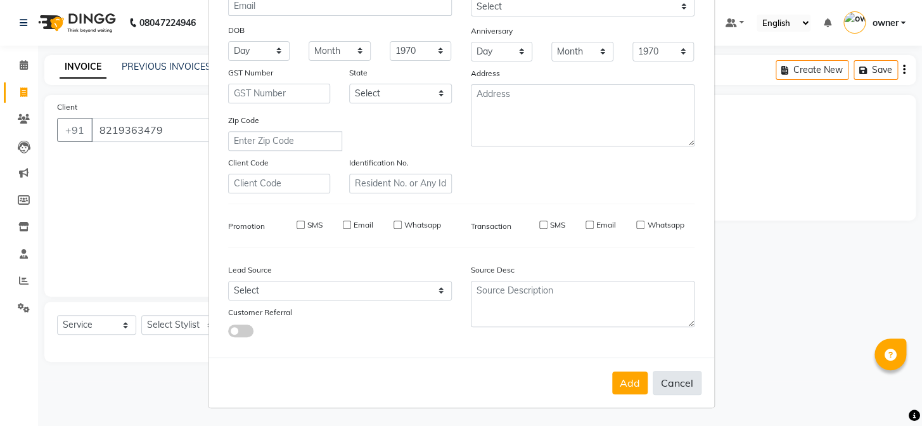
select select
checkbox input "false"
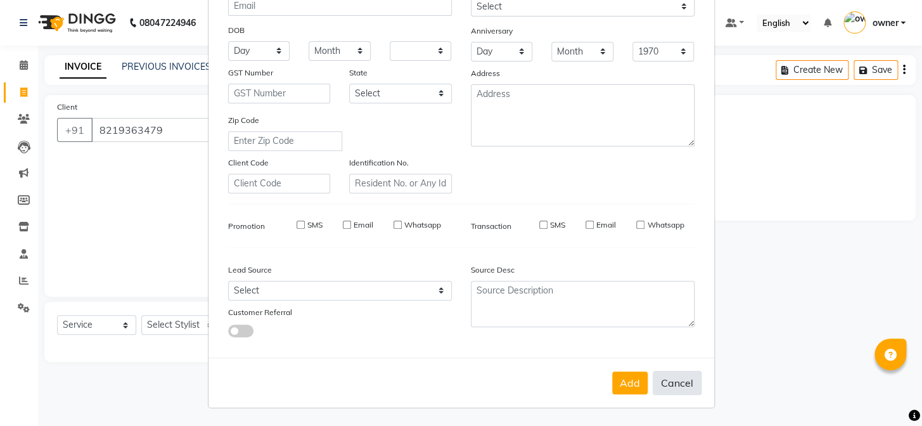
checkbox input "false"
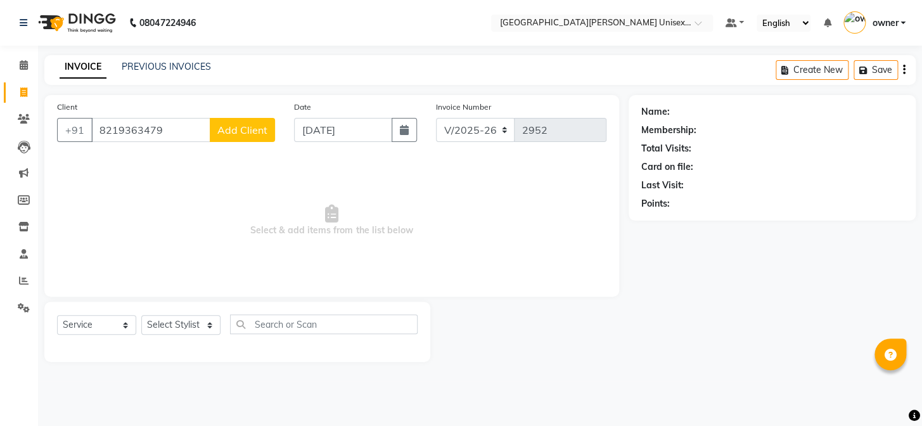
click at [254, 129] on span "Add Client" at bounding box center [242, 130] width 50 height 13
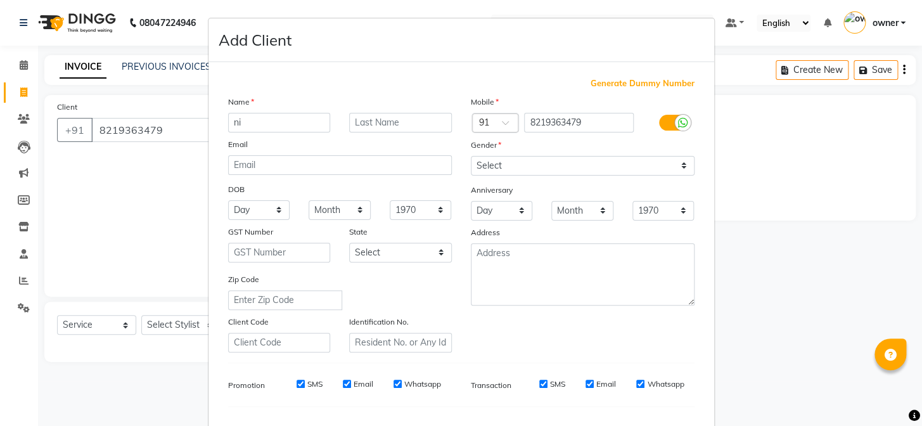
type input "n"
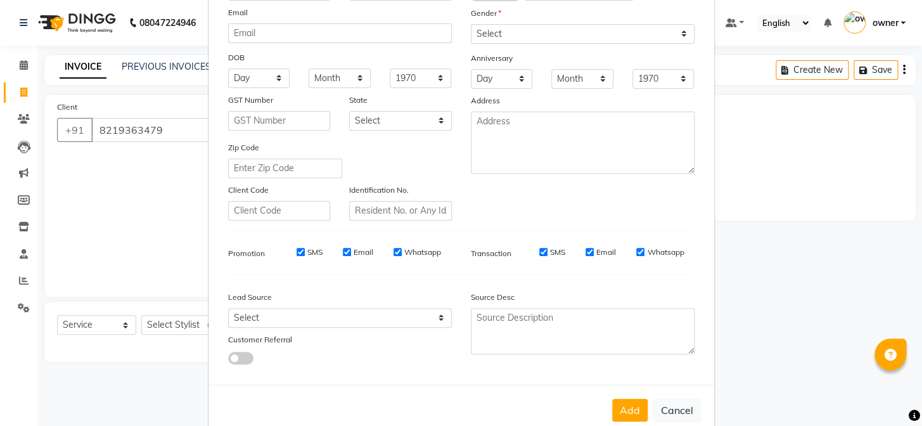
scroll to position [48, 0]
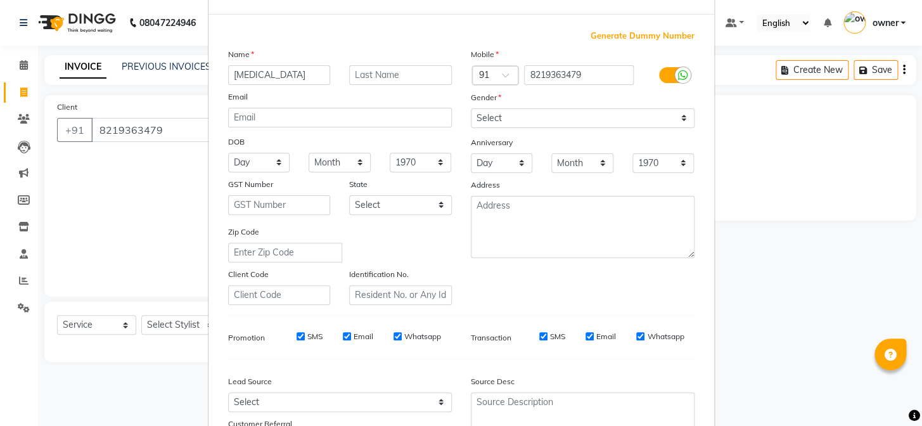
type input "[MEDICAL_DATA]"
drag, startPoint x: 555, startPoint y: 112, endPoint x: 561, endPoint y: 127, distance: 16.2
click at [555, 112] on select "Select [DEMOGRAPHIC_DATA] [DEMOGRAPHIC_DATA] Other Prefer Not To Say" at bounding box center [583, 118] width 224 height 20
click at [471, 108] on select "Select [DEMOGRAPHIC_DATA] [DEMOGRAPHIC_DATA] Other Prefer Not To Say" at bounding box center [583, 118] width 224 height 20
click at [546, 115] on select "Select [DEMOGRAPHIC_DATA] [DEMOGRAPHIC_DATA] Other Prefer Not To Say" at bounding box center [583, 118] width 224 height 20
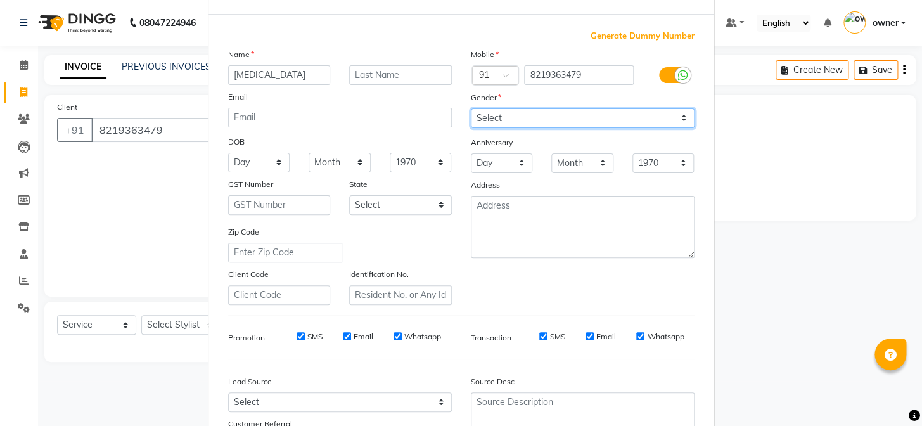
select select "[DEMOGRAPHIC_DATA]"
click at [471, 108] on select "Select [DEMOGRAPHIC_DATA] [DEMOGRAPHIC_DATA] Other Prefer Not To Say" at bounding box center [583, 118] width 224 height 20
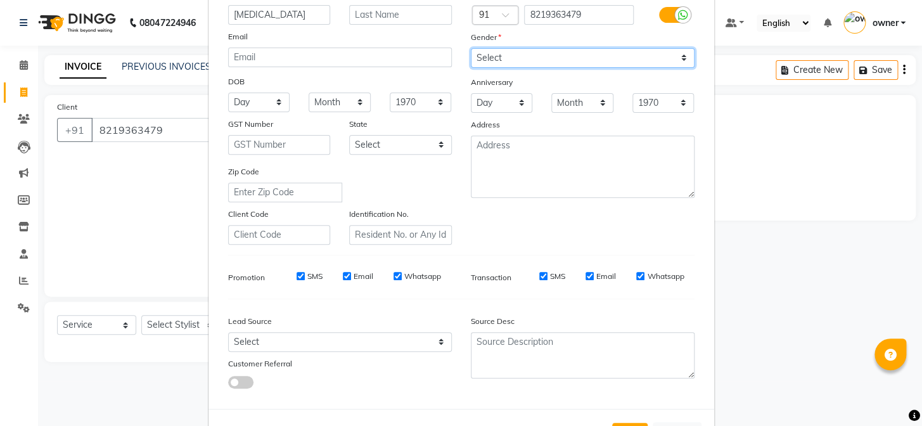
scroll to position [163, 0]
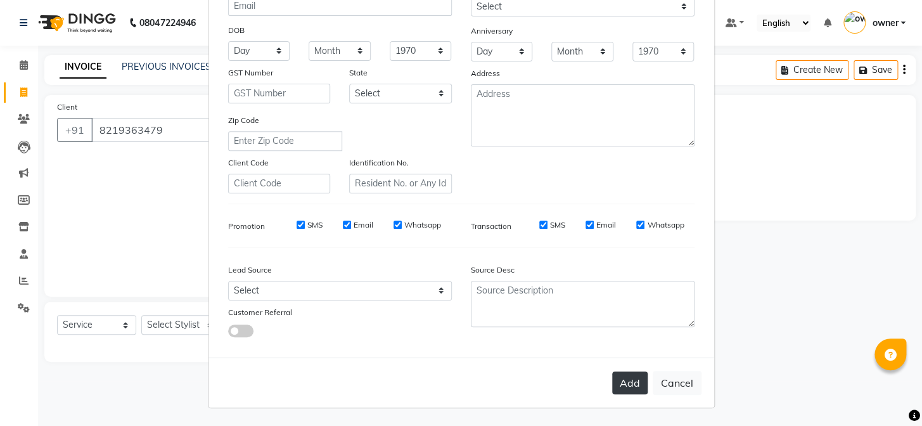
click at [619, 382] on button "Add" at bounding box center [630, 382] width 36 height 23
click at [635, 387] on button "Add" at bounding box center [630, 382] width 36 height 23
click at [628, 392] on button "Add" at bounding box center [630, 382] width 36 height 23
click at [626, 380] on button "Add" at bounding box center [630, 382] width 36 height 23
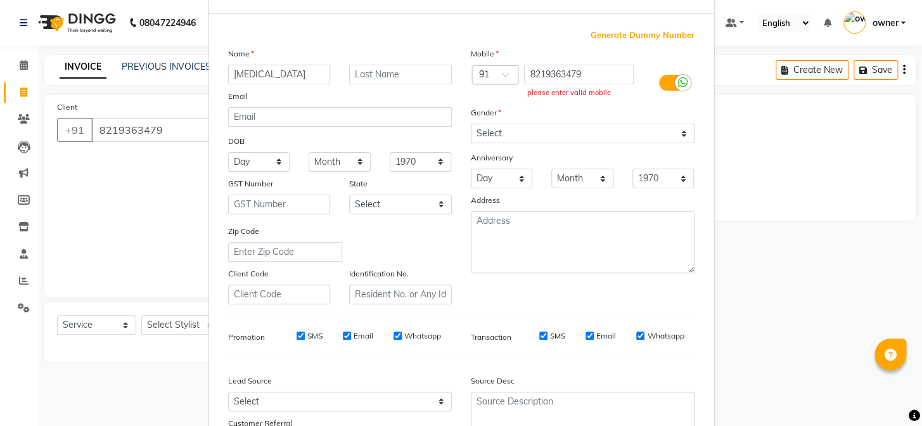
scroll to position [48, 0]
click at [107, 132] on ngb-modal-window "Add Client Generate Dummy Number Name [MEDICAL_DATA] Email DOB Day 01 02 03 04 …" at bounding box center [461, 213] width 922 height 426
click at [101, 128] on ngb-modal-window "Add Client Generate Dummy Number Name [MEDICAL_DATA] Email DOB Day 01 02 03 04 …" at bounding box center [461, 213] width 922 height 426
click at [108, 128] on ngb-modal-window "Add Client Generate Dummy Number Name [MEDICAL_DATA] Email DOB Day 01 02 03 04 …" at bounding box center [461, 213] width 922 height 426
click at [191, 131] on ngb-modal-window "Add Client Generate Dummy Number Name [MEDICAL_DATA] Email DOB Day 01 02 03 04 …" at bounding box center [461, 213] width 922 height 426
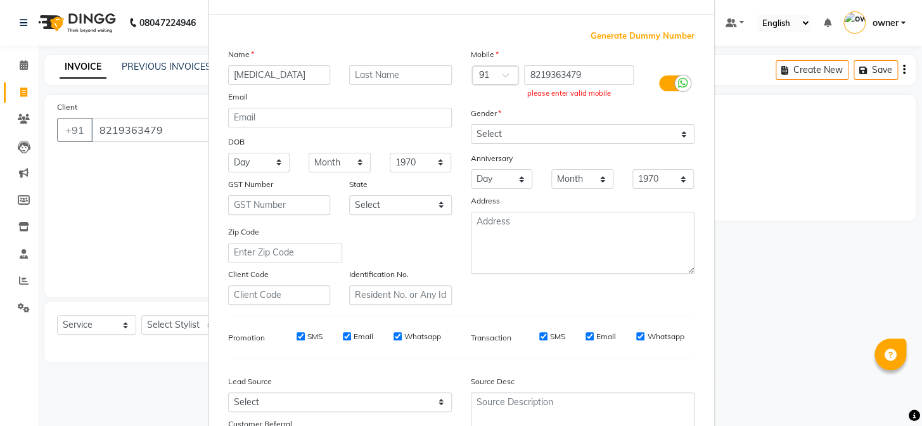
click at [178, 132] on ngb-modal-window "Add Client Generate Dummy Number Name [MEDICAL_DATA] Email DOB Day 01 02 03 04 …" at bounding box center [461, 213] width 922 height 426
drag, startPoint x: 161, startPoint y: 201, endPoint x: 152, endPoint y: 285, distance: 84.8
click at [155, 271] on ngb-modal-window "Add Client Generate Dummy Number Name [MEDICAL_DATA] Email DOB Day 01 02 03 04 …" at bounding box center [461, 213] width 922 height 426
drag, startPoint x: 124, startPoint y: 291, endPoint x: 140, endPoint y: 287, distance: 16.5
click at [126, 297] on ngb-modal-window "Add Client Generate Dummy Number Name [MEDICAL_DATA] Email DOB Day 01 02 03 04 …" at bounding box center [461, 213] width 922 height 426
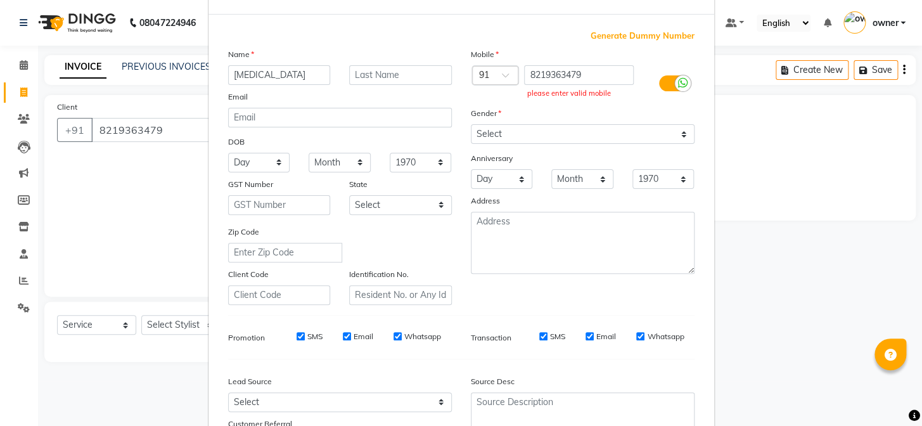
drag, startPoint x: 195, startPoint y: 228, endPoint x: 238, endPoint y: 175, distance: 67.6
click at [222, 186] on ngb-modal-window "Add Client Generate Dummy Number Name [MEDICAL_DATA] Email DOB Day 01 02 03 04 …" at bounding box center [461, 213] width 922 height 426
click at [531, 75] on input "8219363479" at bounding box center [579, 75] width 110 height 20
click at [534, 75] on input "8219363479" at bounding box center [579, 75] width 110 height 20
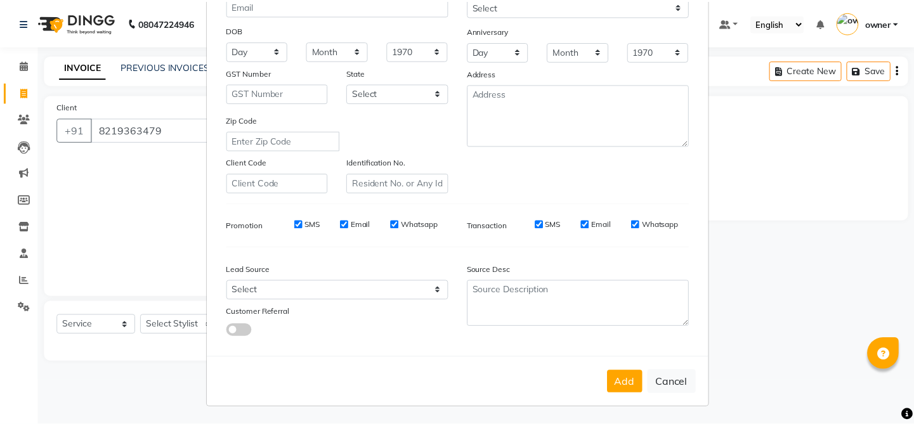
scroll to position [163, 0]
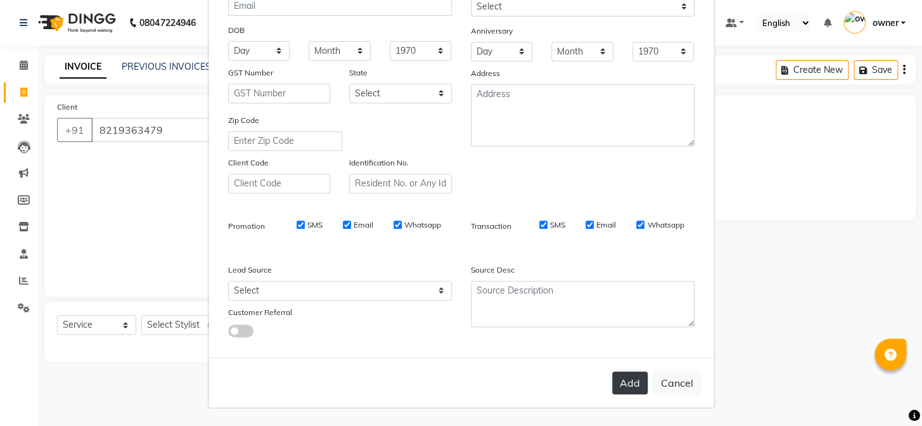
type input "8219363479"
click at [624, 385] on button "Add" at bounding box center [630, 382] width 36 height 23
type input "8219363479"
select select
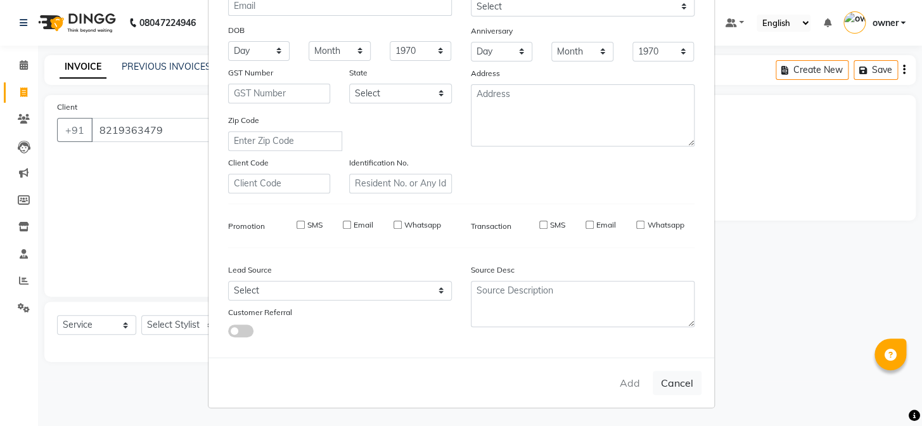
select select
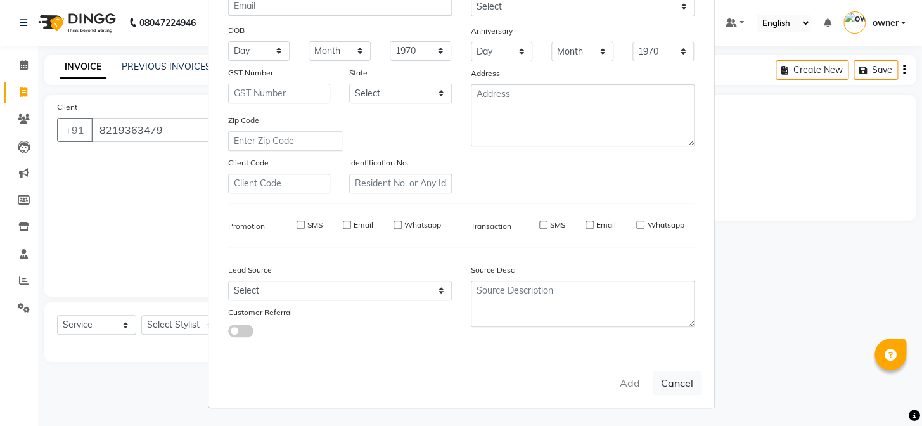
checkbox input "false"
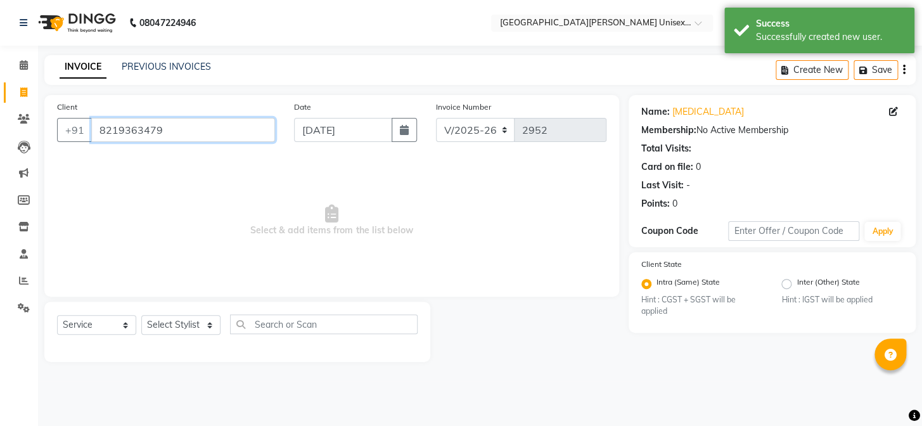
click at [96, 132] on input "8219363479" at bounding box center [183, 130] width 184 height 24
click at [191, 326] on select "Select Stylist anjali [PERSON_NAME] [PERSON_NAME] styler [PERSON_NAME] [PERSON_…" at bounding box center [180, 325] width 79 height 20
select select "61129"
click at [141, 315] on select "Select Stylist anjali [PERSON_NAME] [PERSON_NAME] styler [PERSON_NAME] [PERSON_…" at bounding box center [180, 325] width 79 height 20
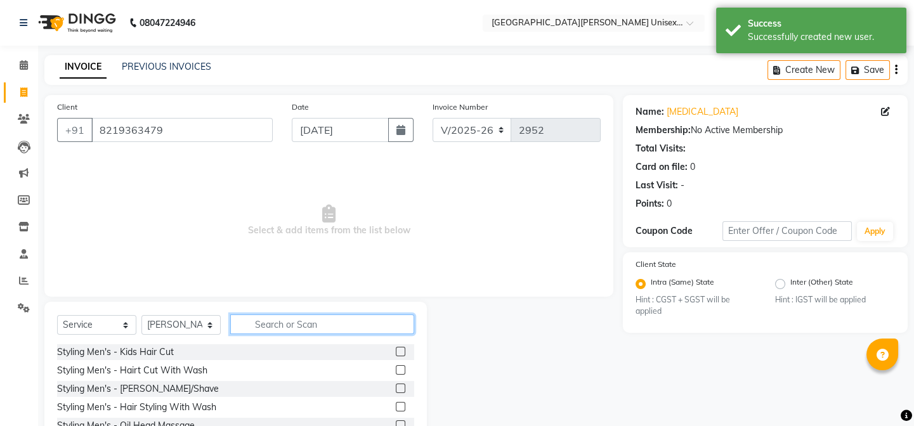
click at [295, 323] on input "text" at bounding box center [322, 324] width 184 height 20
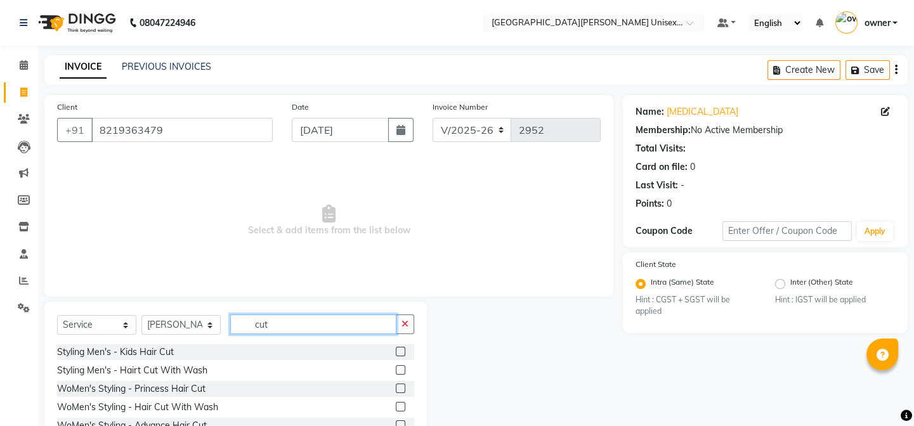
type input "cut"
click at [396, 405] on label at bounding box center [401, 407] width 10 height 10
click at [396, 405] on input "checkbox" at bounding box center [400, 407] width 8 height 8
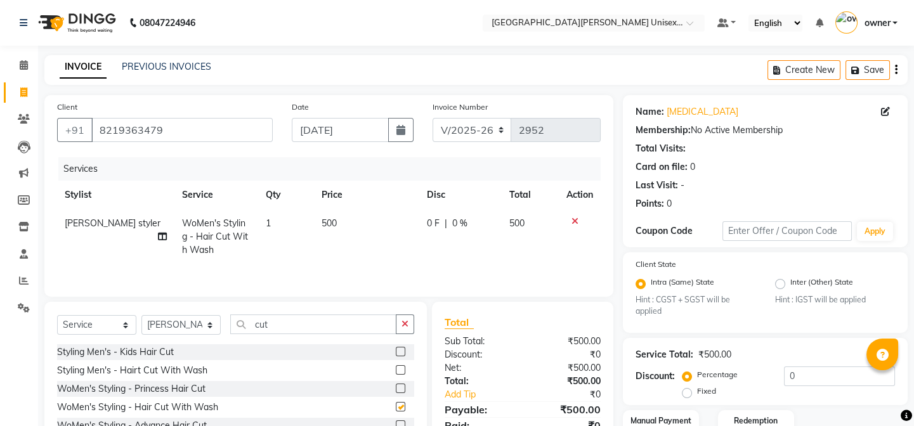
checkbox input "false"
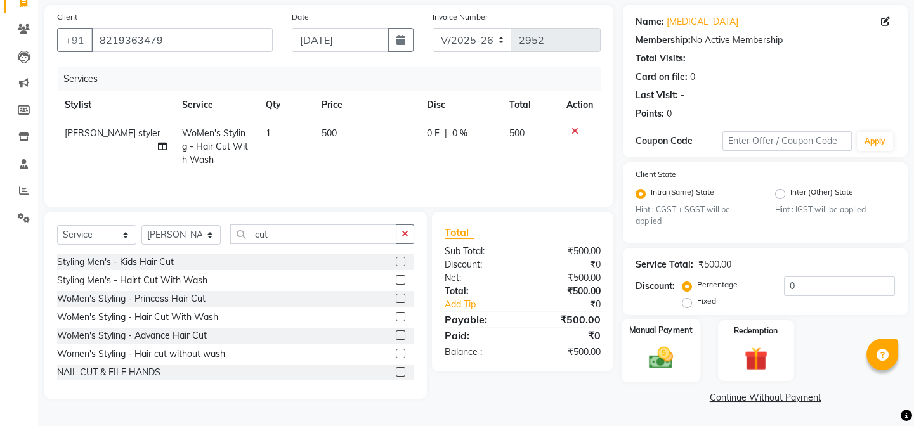
click at [691, 344] on div "Manual Payment" at bounding box center [660, 350] width 79 height 63
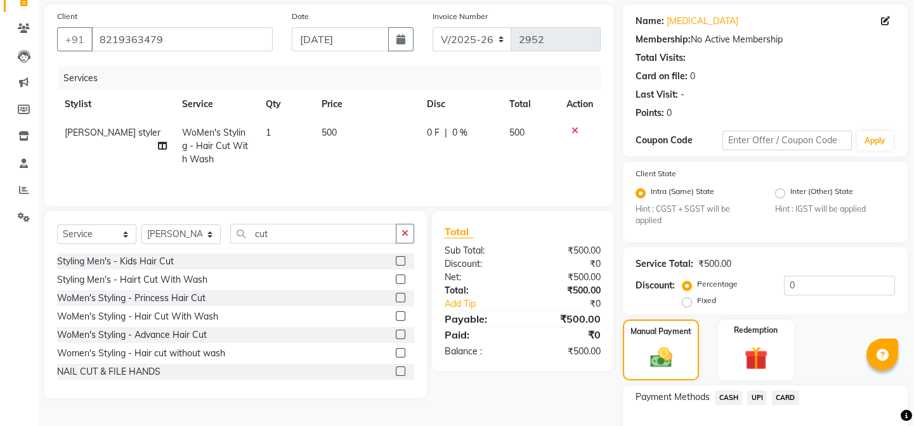
click at [758, 394] on span "UPI" at bounding box center [757, 398] width 20 height 15
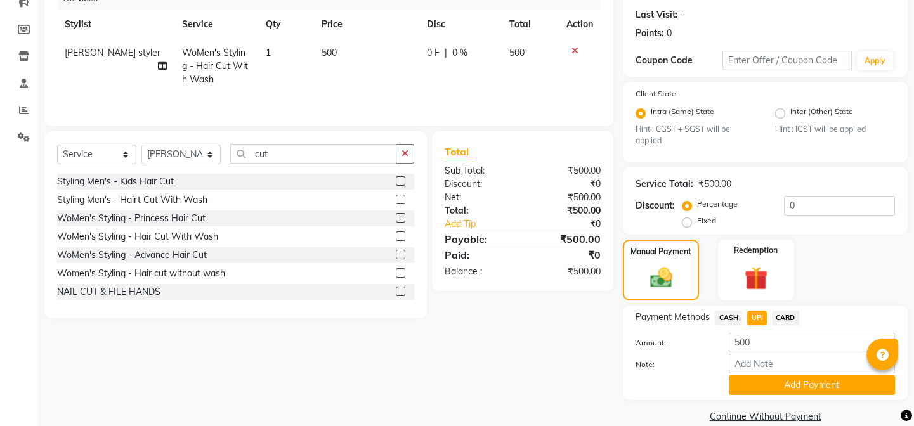
scroll to position [190, 0]
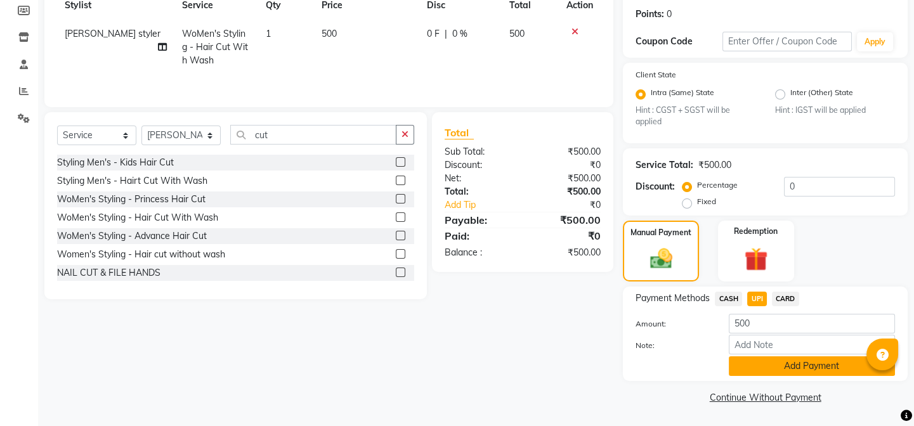
click at [788, 367] on button "Add Payment" at bounding box center [811, 366] width 166 height 20
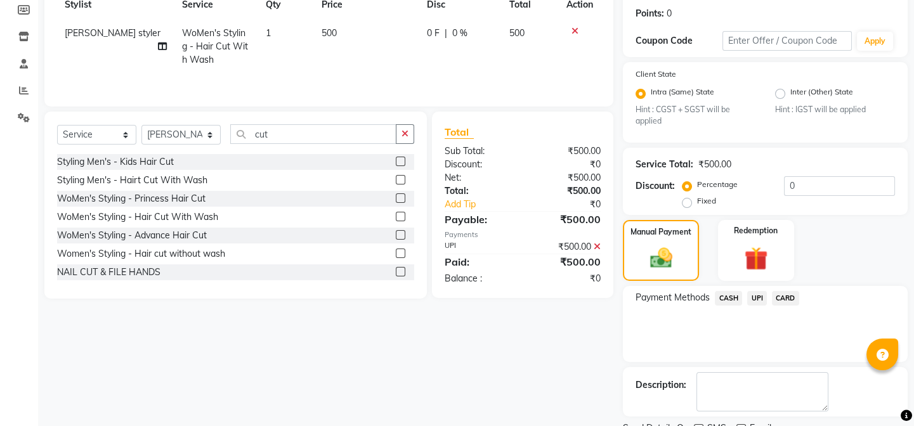
scroll to position [243, 0]
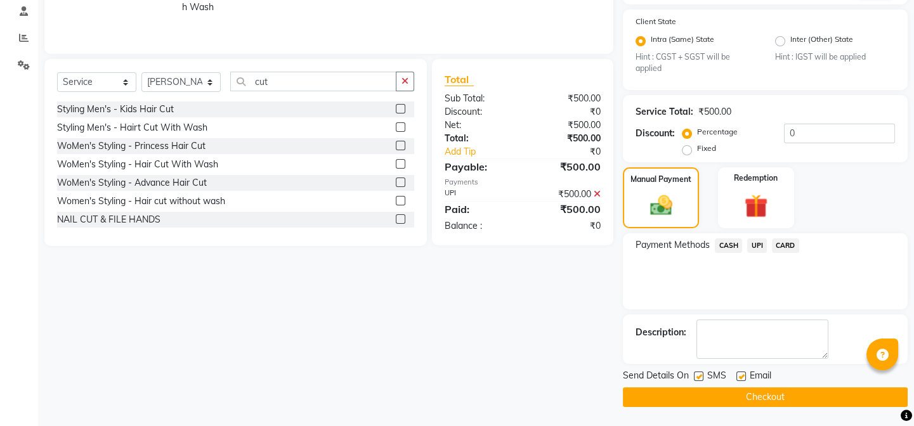
click at [766, 396] on button "Checkout" at bounding box center [765, 397] width 285 height 20
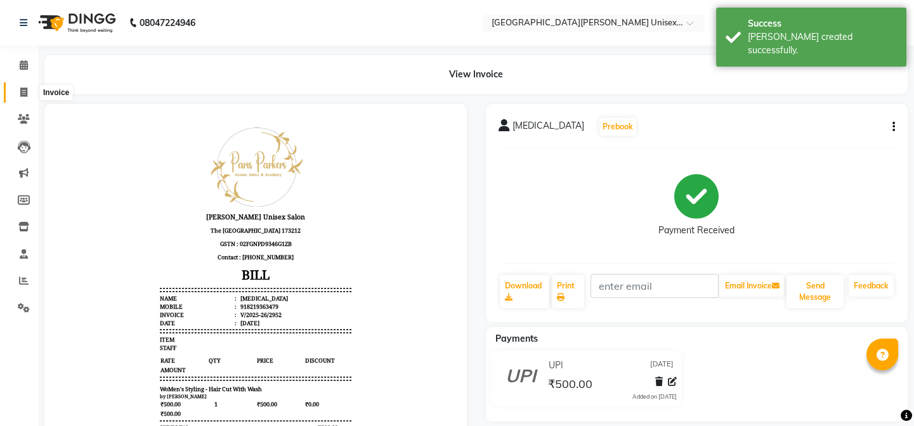
click at [18, 89] on span at bounding box center [24, 93] width 22 height 15
select select "service"
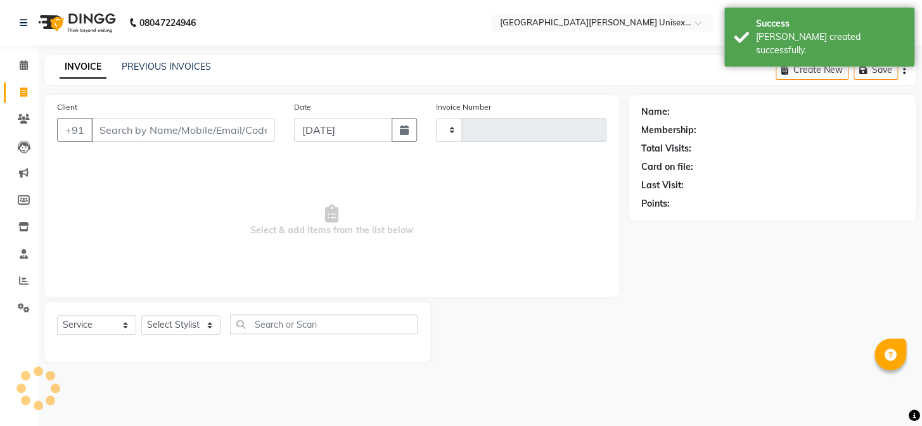
type input "2953"
select select "7055"
